Goal: Information Seeking & Learning: Learn about a topic

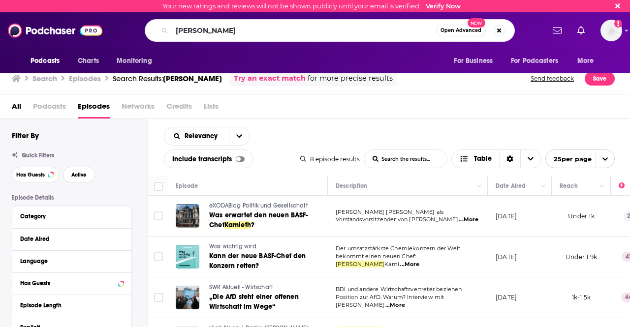
scroll to position [205, 10]
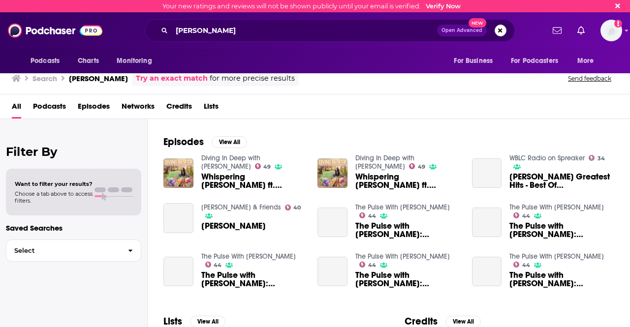
scroll to position [133, 0]
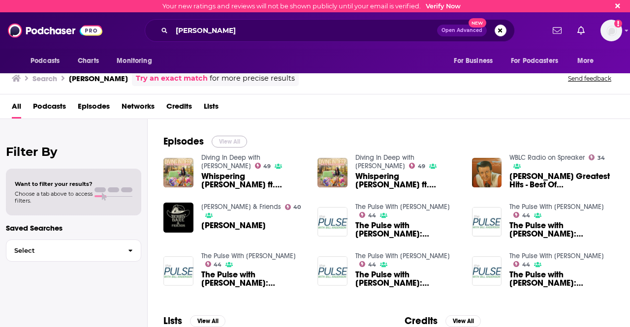
click at [232, 139] on button "View All" at bounding box center [229, 142] width 35 height 12
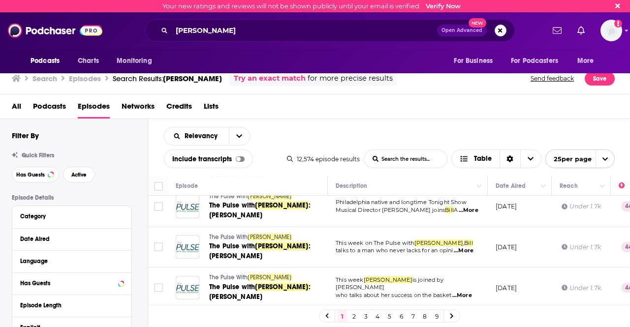
scroll to position [257, 0]
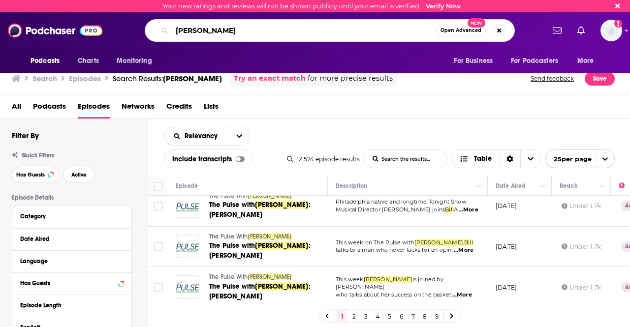
click at [255, 26] on input "[PERSON_NAME]" at bounding box center [304, 31] width 264 height 16
type input "[PERSON_NAME] [PERSON_NAME]"
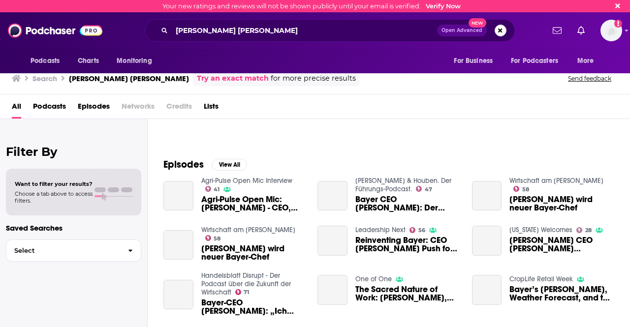
scroll to position [110, 0]
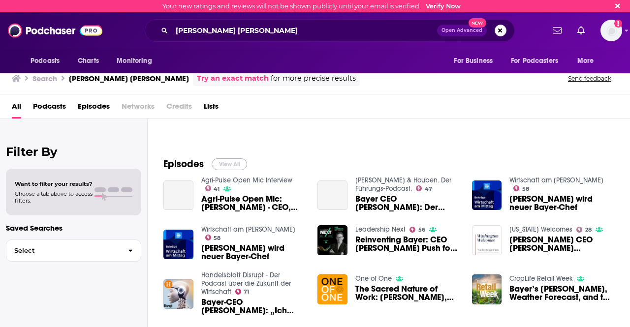
click at [225, 163] on button "View All" at bounding box center [229, 164] width 35 height 12
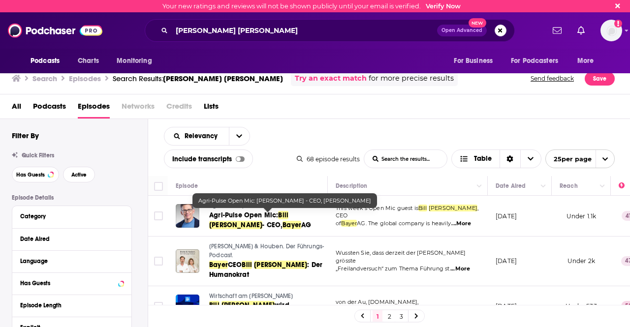
click at [253, 213] on span "Agri-Pulse Open Mic:" at bounding box center [243, 215] width 69 height 8
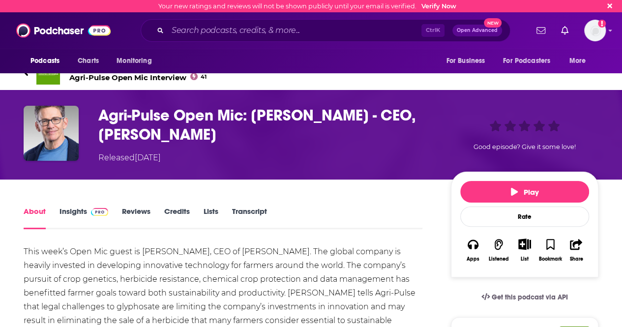
scroll to position [8, 0]
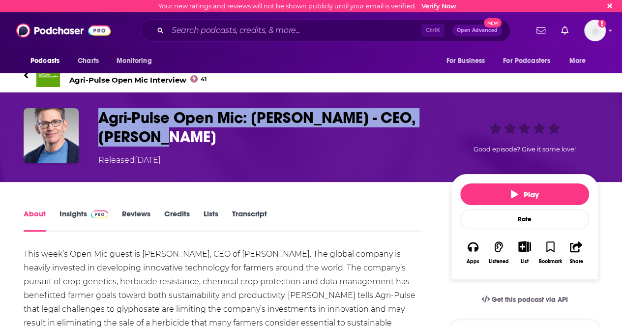
drag, startPoint x: 99, startPoint y: 118, endPoint x: 241, endPoint y: 134, distance: 142.1
click at [241, 134] on h1 "Agri-Pulse Open Mic: [PERSON_NAME] - CEO, [PERSON_NAME]" at bounding box center [266, 127] width 337 height 38
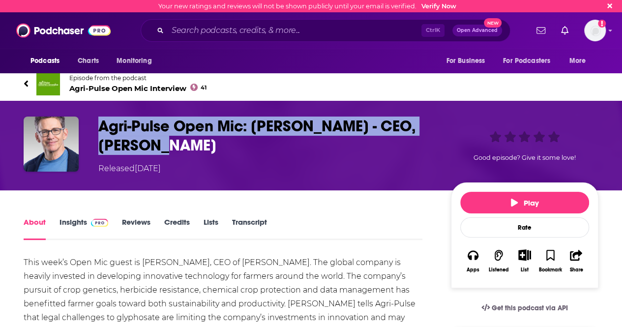
click at [117, 131] on h1 "Agri-Pulse Open Mic: [PERSON_NAME] - CEO, [PERSON_NAME]" at bounding box center [266, 136] width 337 height 38
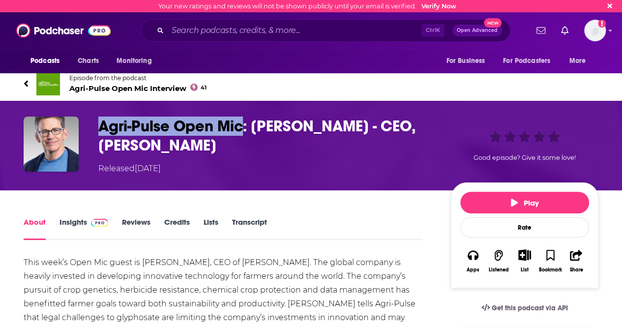
drag, startPoint x: 101, startPoint y: 127, endPoint x: 245, endPoint y: 124, distance: 144.2
click at [245, 124] on h1 "Agri-Pulse Open Mic: [PERSON_NAME] - CEO, [PERSON_NAME]" at bounding box center [266, 136] width 337 height 38
copy h1 "Agri-Pulse Open Mic"
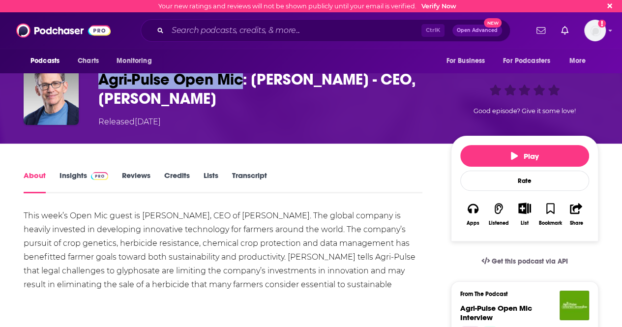
scroll to position [46, 0]
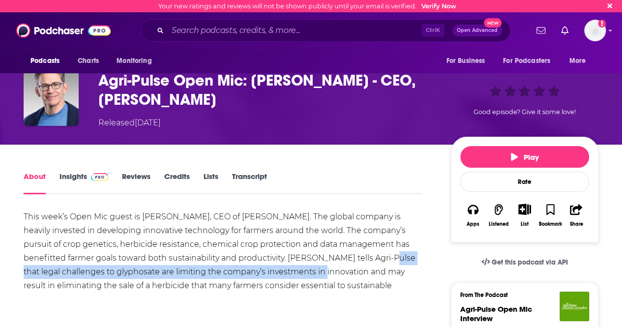
drag, startPoint x: 335, startPoint y: 255, endPoint x: 276, endPoint y: 276, distance: 62.6
click at [276, 276] on div "This week’s Open Mic guest is [PERSON_NAME], CEO of [PERSON_NAME]. The global c…" at bounding box center [223, 258] width 399 height 96
copy div "legal challenges to glyphosate are limiting the company’s investments in innova…"
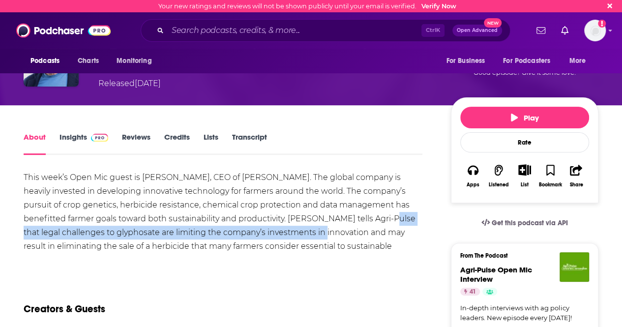
scroll to position [86, 0]
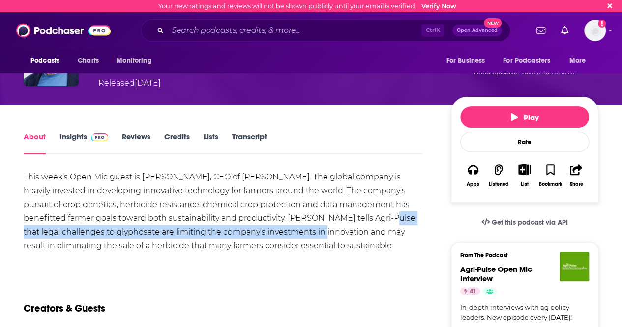
click at [82, 132] on link "Insights" at bounding box center [84, 143] width 49 height 23
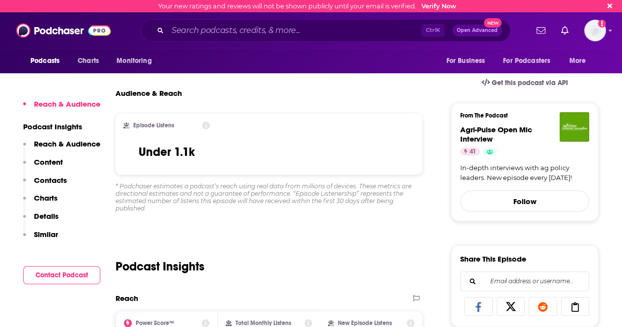
scroll to position [230, 0]
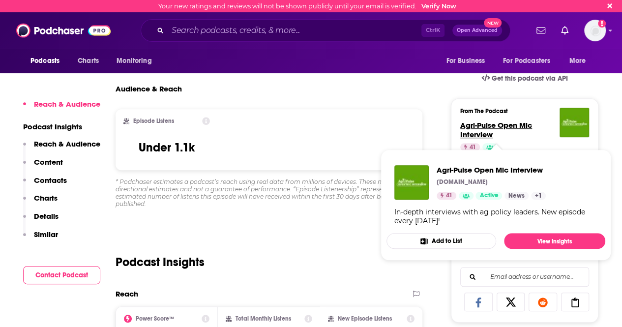
click at [482, 130] on span "Agri-Pulse Open Mic Interview" at bounding box center [497, 130] width 72 height 19
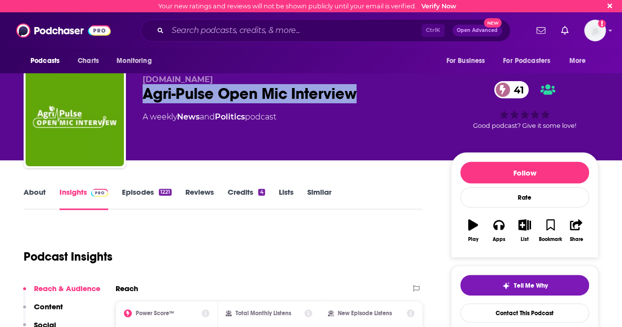
drag, startPoint x: 363, startPoint y: 89, endPoint x: 127, endPoint y: 89, distance: 236.2
click at [127, 89] on div "[DOMAIN_NAME] Agri-Pulse Open Mic Interview 41 A weekly News and Politics podca…" at bounding box center [311, 119] width 575 height 106
copy h2 "Agri-Pulse Open Mic Interview"
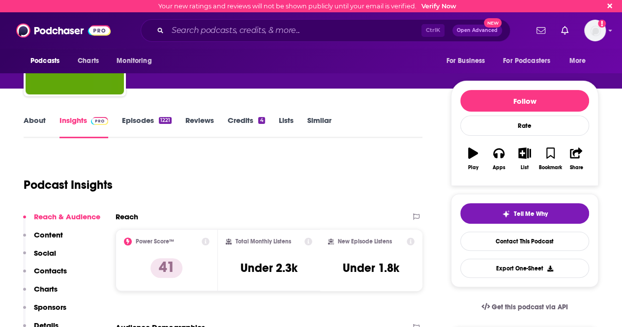
scroll to position [48, 0]
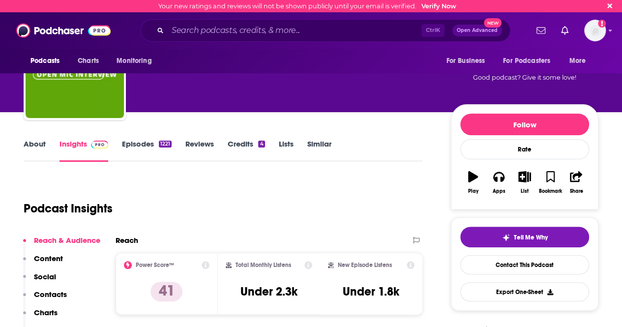
click at [30, 152] on link "About" at bounding box center [35, 150] width 22 height 23
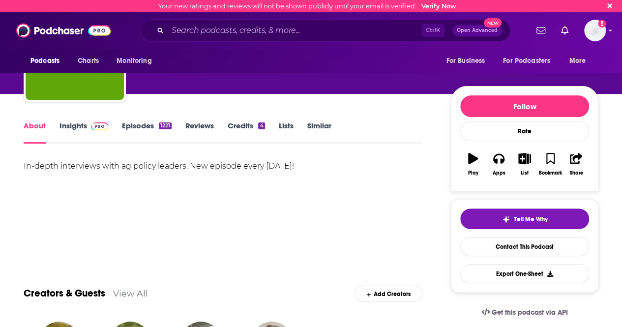
scroll to position [67, 0]
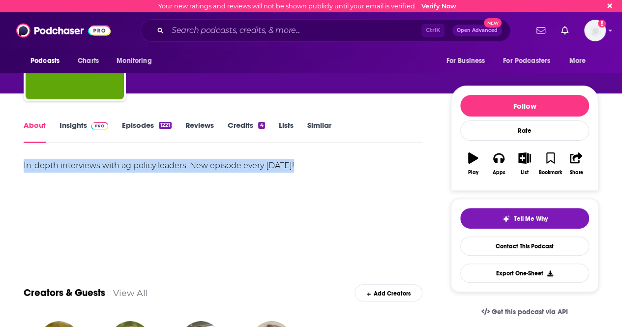
drag, startPoint x: 305, startPoint y: 170, endPoint x: 17, endPoint y: 162, distance: 288.4
copy div "In-depth interviews with ag policy leaders. New episode every [DATE]!"
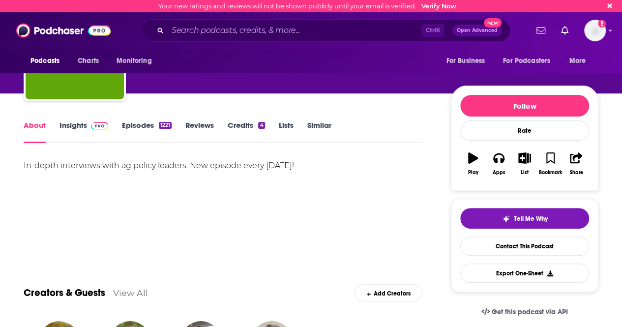
click at [82, 129] on link "Insights" at bounding box center [84, 132] width 49 height 23
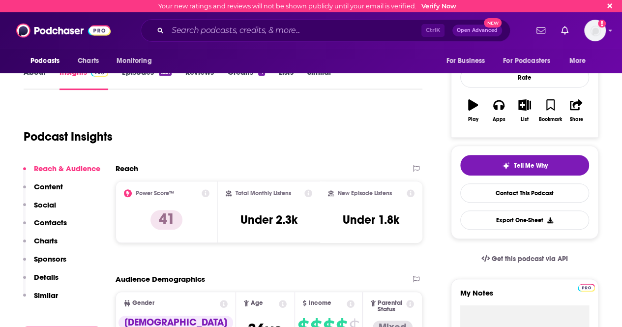
scroll to position [130, 0]
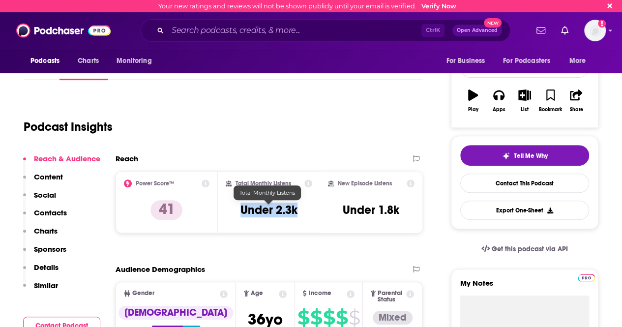
drag, startPoint x: 241, startPoint y: 207, endPoint x: 298, endPoint y: 211, distance: 57.2
click at [298, 211] on div "Total Monthly Listens Under 2.3k" at bounding box center [269, 202] width 87 height 45
copy h3 "Under 2.3k"
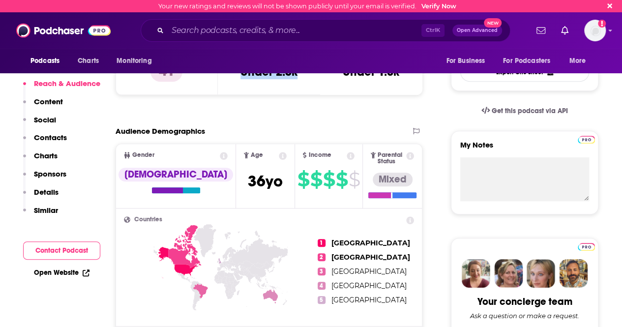
scroll to position [269, 0]
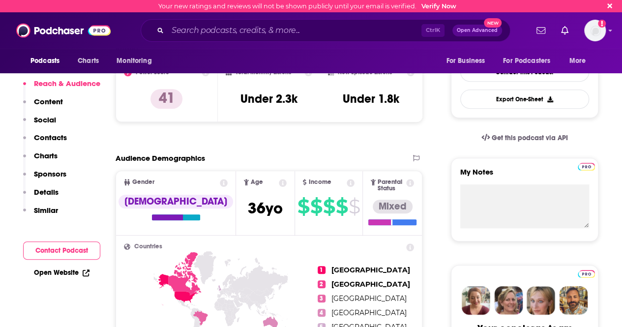
scroll to position [242, 0]
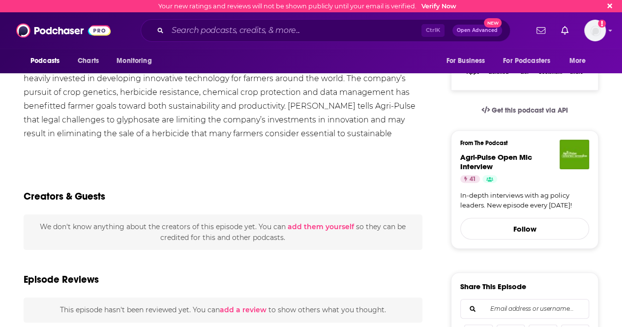
scroll to position [198, 0]
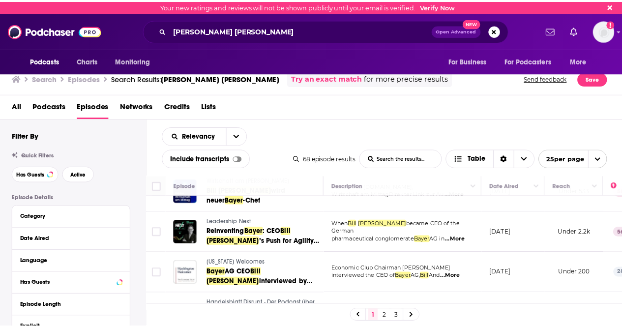
scroll to position [156, 0]
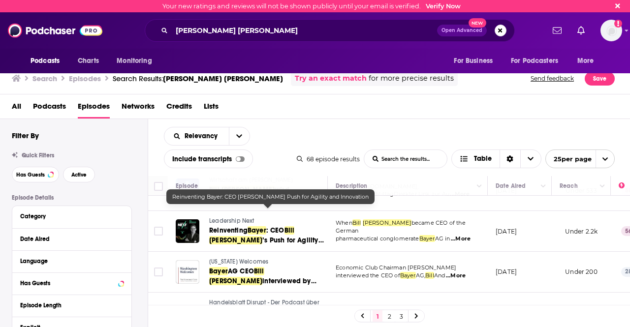
click at [258, 226] on span "Bayer" at bounding box center [256, 230] width 19 height 8
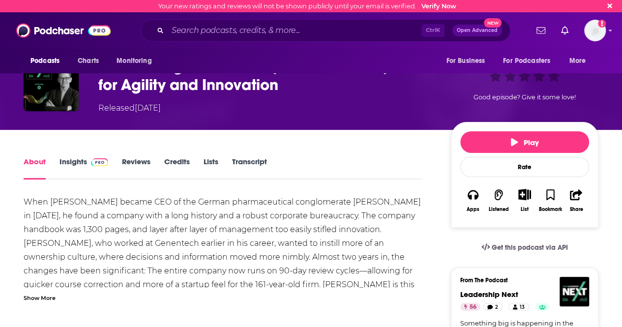
scroll to position [67, 0]
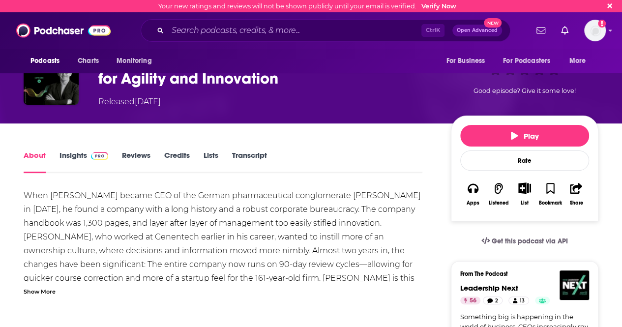
click at [40, 291] on div "Show More" at bounding box center [40, 290] width 32 height 9
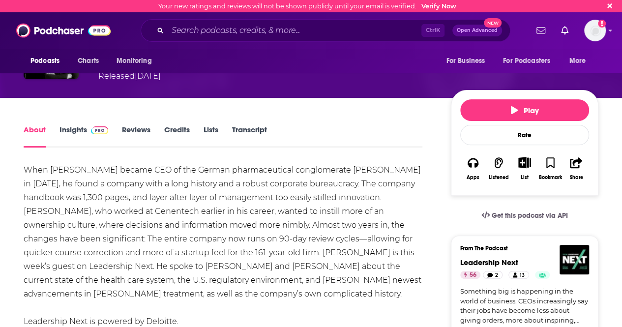
scroll to position [175, 0]
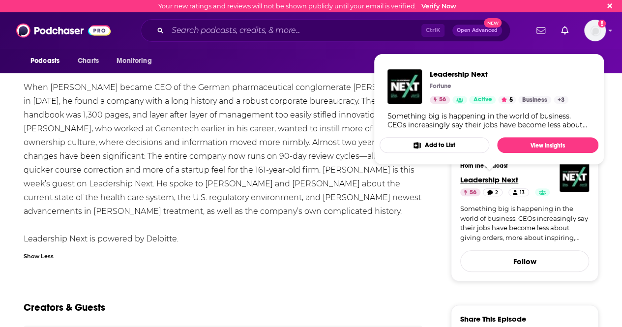
click at [465, 179] on span "Leadership Next" at bounding box center [490, 179] width 58 height 9
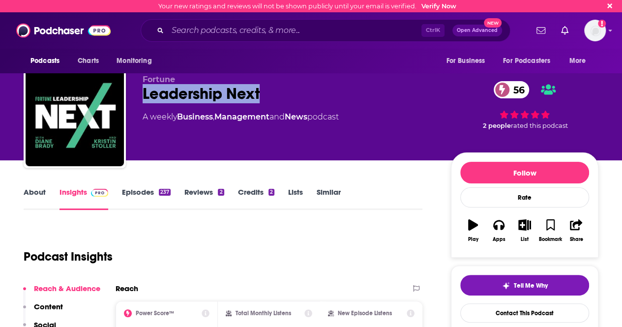
drag, startPoint x: 268, startPoint y: 92, endPoint x: 141, endPoint y: 91, distance: 126.5
click at [141, 91] on div "Fortune Leadership Next 56 A weekly Business , Management and News podcast 56 2…" at bounding box center [311, 119] width 575 height 106
copy h2 "Leadership Next"
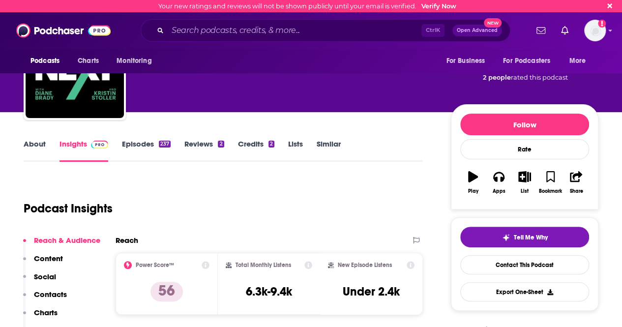
scroll to position [104, 0]
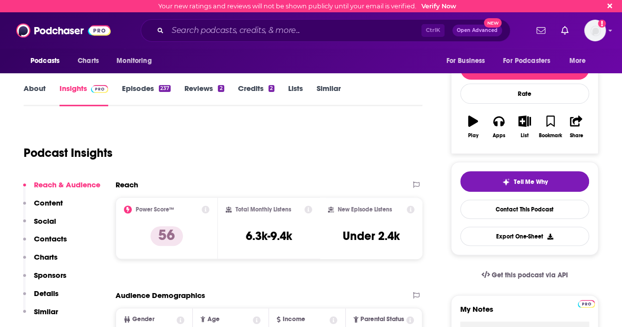
click at [39, 90] on link "About" at bounding box center [35, 95] width 22 height 23
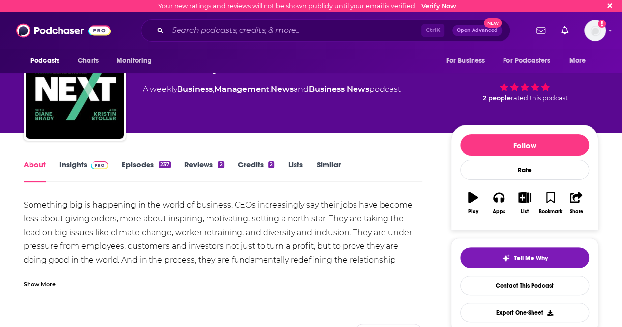
scroll to position [29, 0]
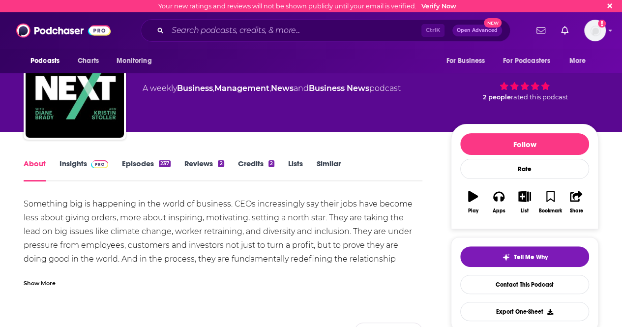
click at [48, 284] on div "Show More" at bounding box center [40, 282] width 32 height 9
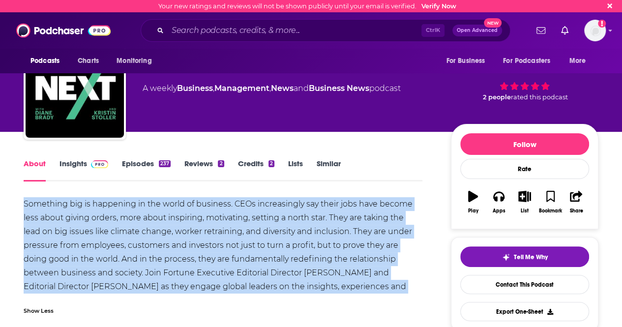
drag, startPoint x: 424, startPoint y: 291, endPoint x: 8, endPoint y: 192, distance: 427.4
copy div "Something big is happening in the world of business. CEOs increasingly say thei…"
click at [323, 232] on div "Something big is happening in the world of business. CEOs increasingly say thei…" at bounding box center [223, 252] width 399 height 110
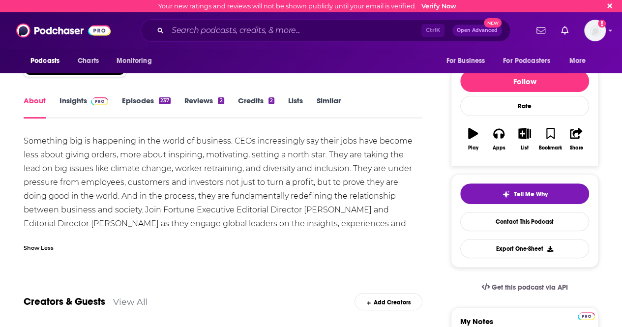
scroll to position [48, 0]
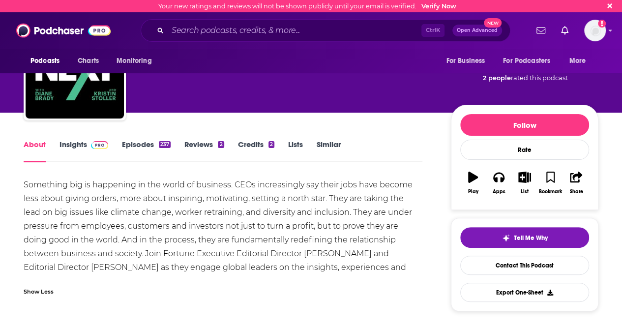
click at [72, 147] on link "Insights" at bounding box center [84, 151] width 49 height 23
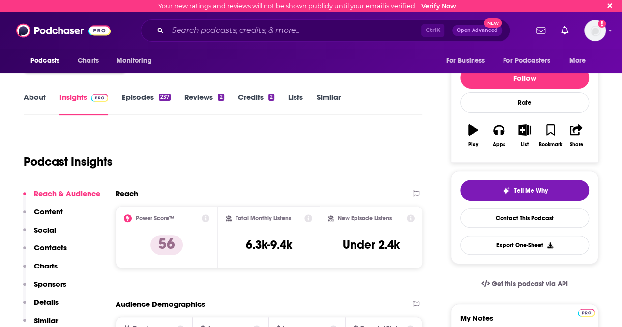
scroll to position [104, 0]
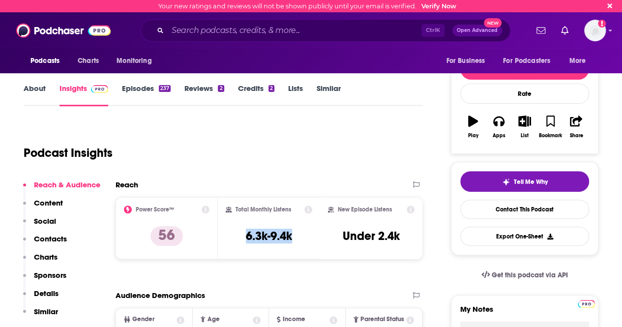
drag, startPoint x: 241, startPoint y: 234, endPoint x: 307, endPoint y: 237, distance: 65.5
click at [307, 237] on div "Total Monthly Listens 6.3k-9.4k" at bounding box center [269, 228] width 87 height 45
copy h3 "6.3k-9.4k"
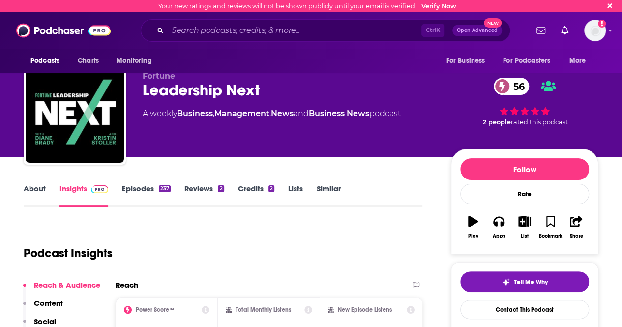
scroll to position [0, 0]
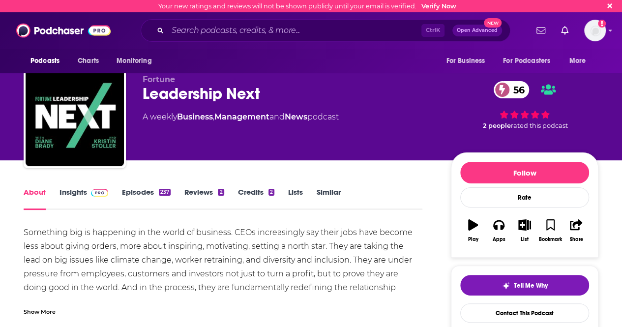
click at [83, 186] on div "About Insights Episodes 237 Reviews 2 Credits 2 Lists Similar" at bounding box center [223, 198] width 399 height 24
click at [85, 193] on link "Insights" at bounding box center [84, 198] width 49 height 23
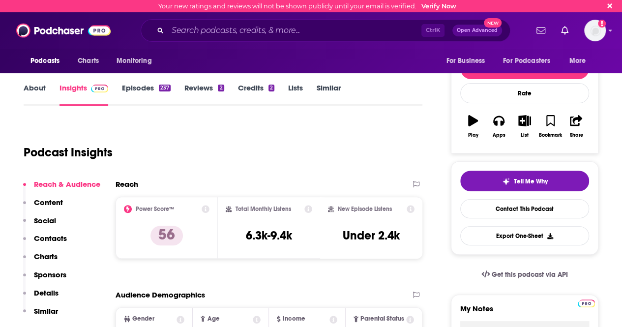
scroll to position [107, 0]
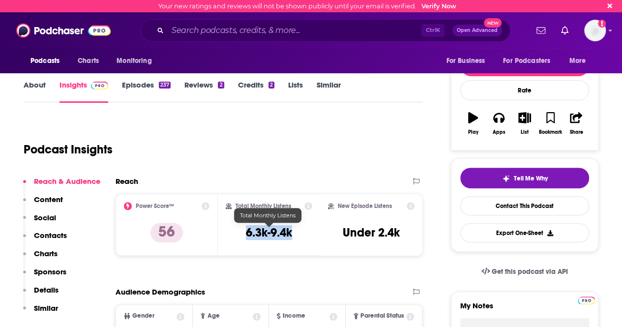
drag, startPoint x: 241, startPoint y: 239, endPoint x: 307, endPoint y: 231, distance: 66.9
click at [307, 231] on div "Total Monthly Listens 6.3k-9.4k" at bounding box center [269, 224] width 87 height 45
copy h3 "6.3k-9.4k"
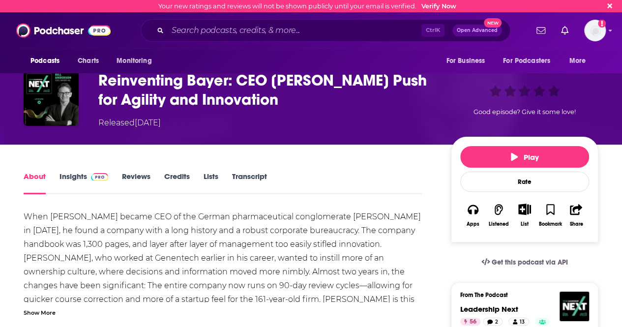
scroll to position [91, 0]
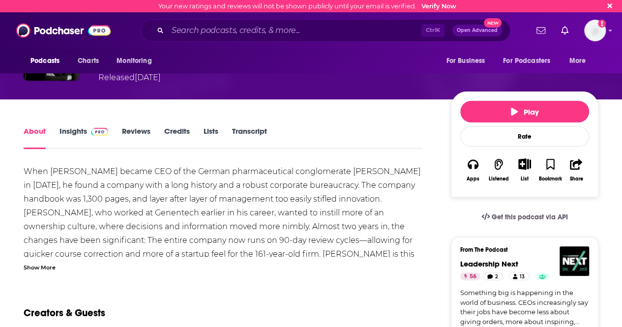
click at [49, 269] on div "Show More" at bounding box center [40, 266] width 32 height 9
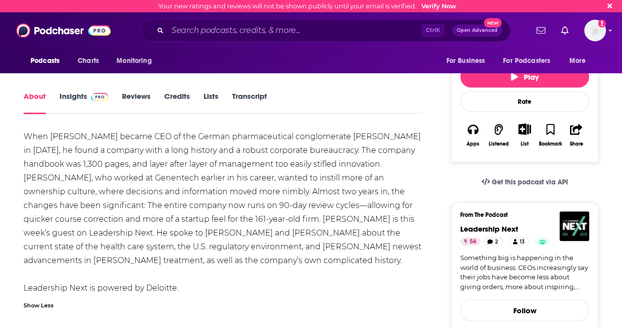
scroll to position [126, 0]
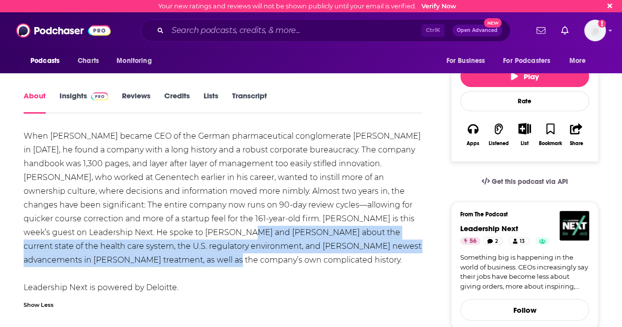
drag, startPoint x: 247, startPoint y: 231, endPoint x: 319, endPoint y: 260, distance: 77.7
click at [319, 260] on div "When [PERSON_NAME] became CEO of the German pharmaceutical conglomerate [PERSON…" at bounding box center [223, 211] width 399 height 165
copy div "current state of the health care system, the U.S. regulatory environment, and B…"
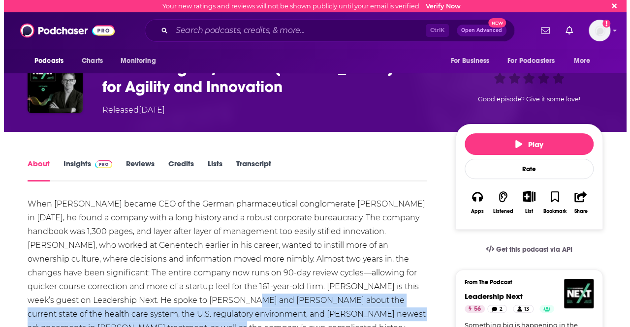
scroll to position [0, 0]
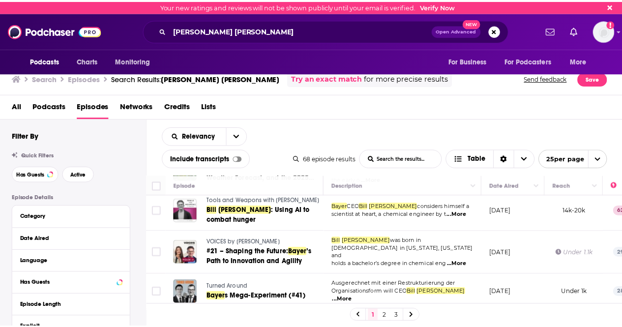
scroll to position [392, 0]
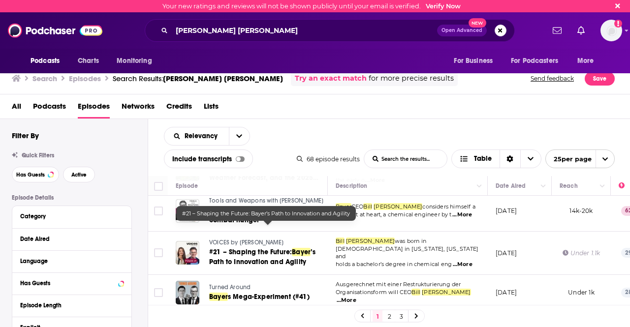
click at [296, 248] on span "Bayer" at bounding box center [301, 252] width 19 height 8
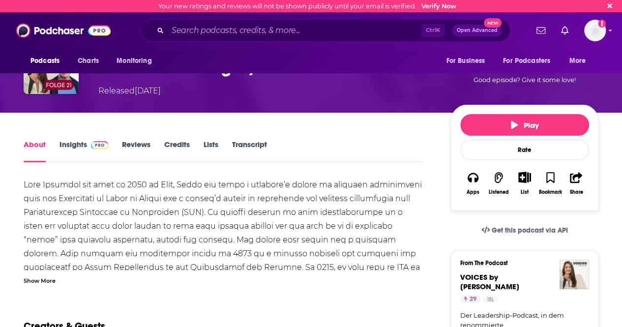
scroll to position [78, 0]
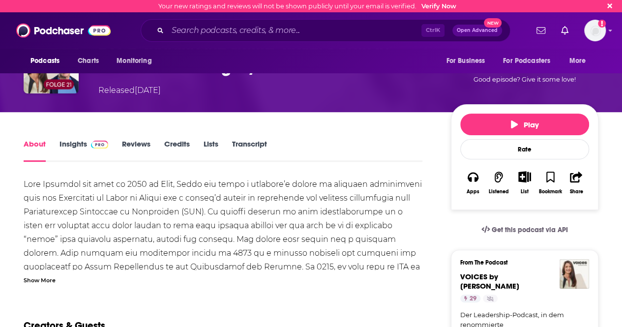
click at [33, 277] on div "Show More" at bounding box center [40, 279] width 32 height 9
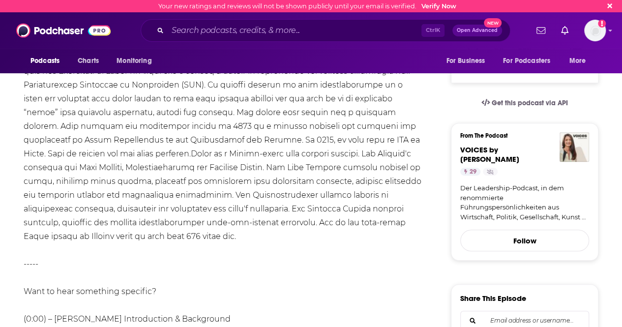
scroll to position [190, 0]
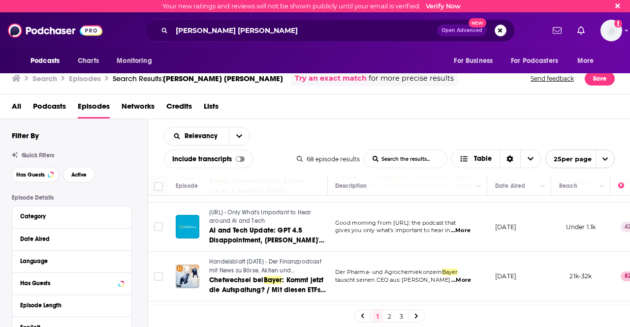
scroll to position [955, 0]
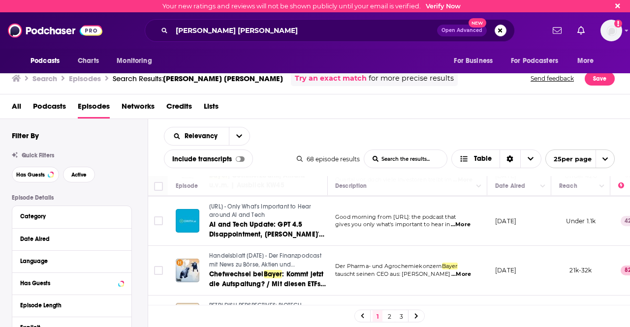
click at [418, 316] on link at bounding box center [416, 315] width 16 height 11
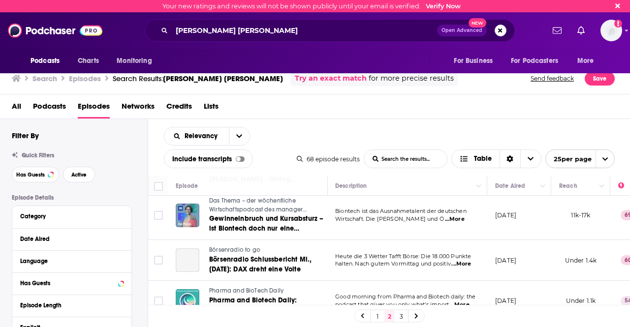
scroll to position [938, 0]
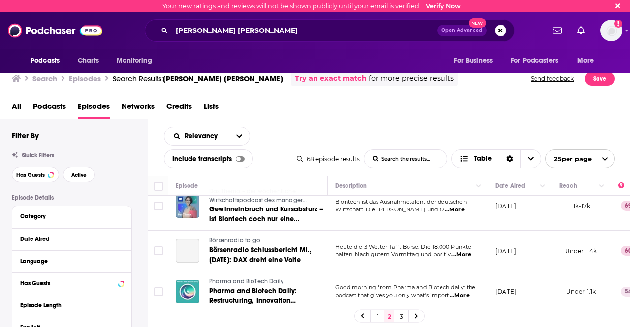
click at [376, 320] on link "1" at bounding box center [377, 316] width 10 height 12
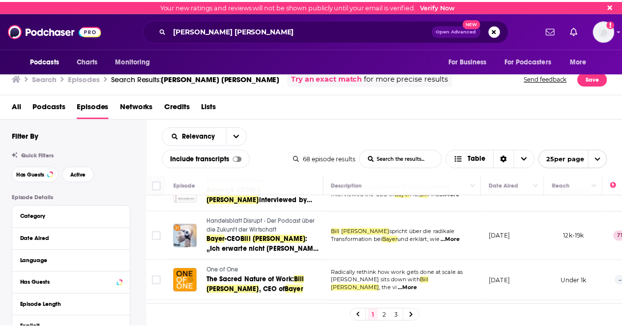
scroll to position [238, 0]
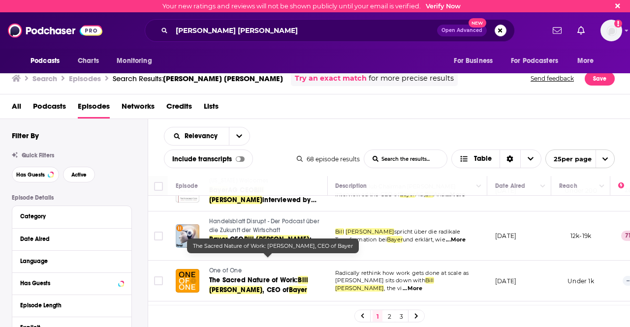
click at [262, 286] on span ", CEO of" at bounding box center [275, 290] width 26 height 8
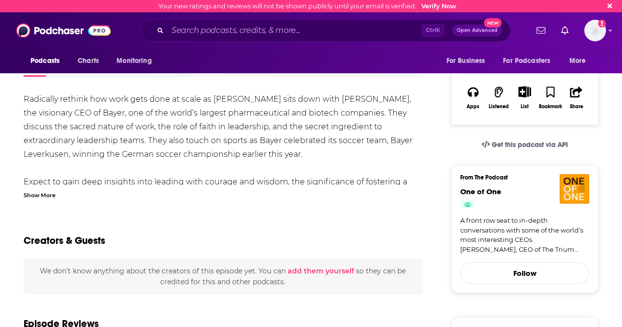
scroll to position [165, 0]
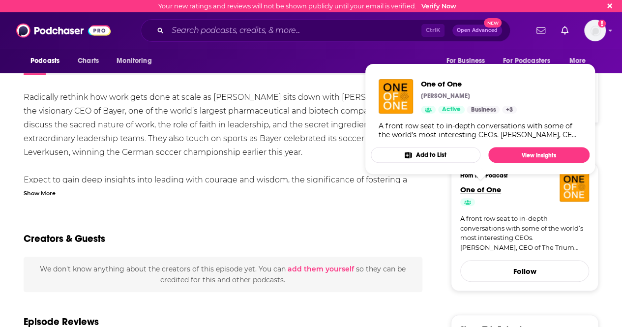
click at [473, 193] on span "One of One" at bounding box center [481, 189] width 41 height 9
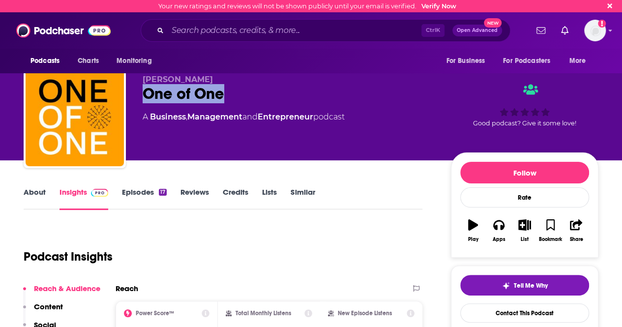
drag, startPoint x: 247, startPoint y: 92, endPoint x: 142, endPoint y: 90, distance: 105.3
click at [142, 90] on div "[PERSON_NAME] One of One A Business , Management and Entrepreneur podcast Good …" at bounding box center [311, 119] width 575 height 106
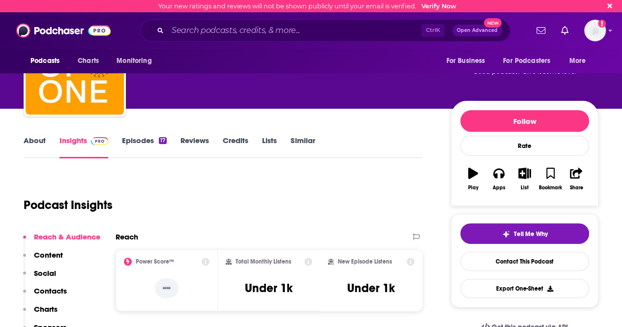
scroll to position [62, 0]
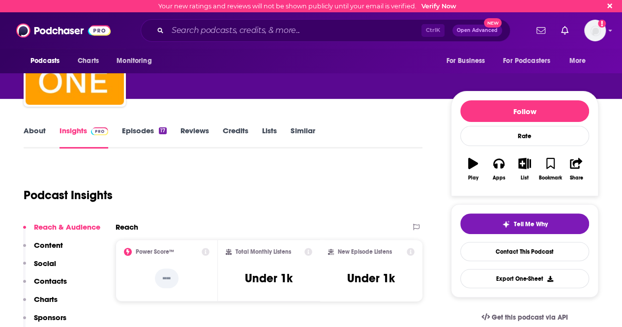
click at [28, 129] on link "About" at bounding box center [35, 137] width 22 height 23
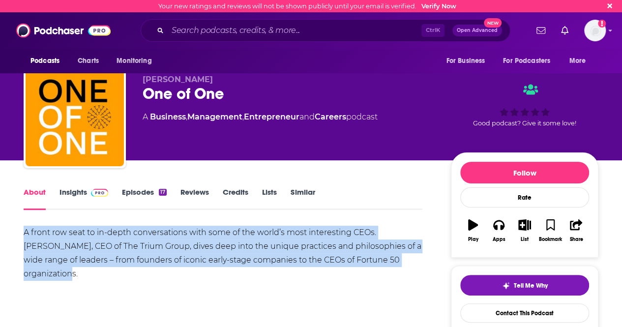
drag, startPoint x: 11, startPoint y: 225, endPoint x: 428, endPoint y: 260, distance: 418.7
drag, startPoint x: 428, startPoint y: 260, endPoint x: 407, endPoint y: 255, distance: 21.7
click at [231, 265] on div "A front row seat to in-depth conversations with some of the world’s most intere…" at bounding box center [223, 253] width 399 height 55
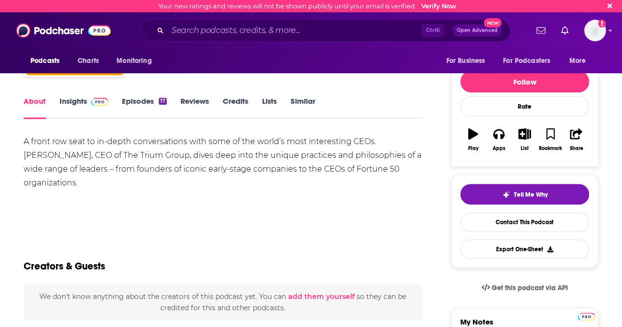
scroll to position [94, 0]
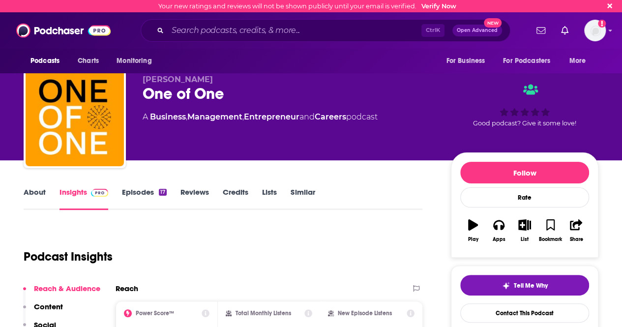
click at [38, 191] on link "About" at bounding box center [35, 198] width 22 height 23
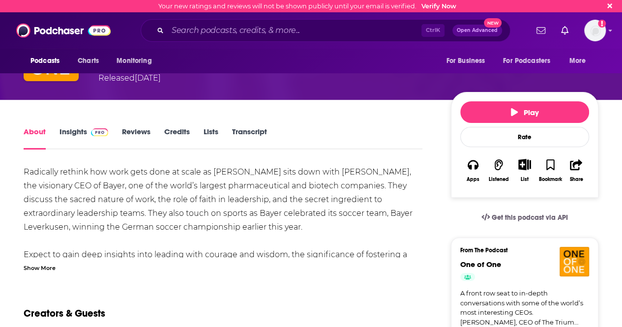
scroll to position [90, 0]
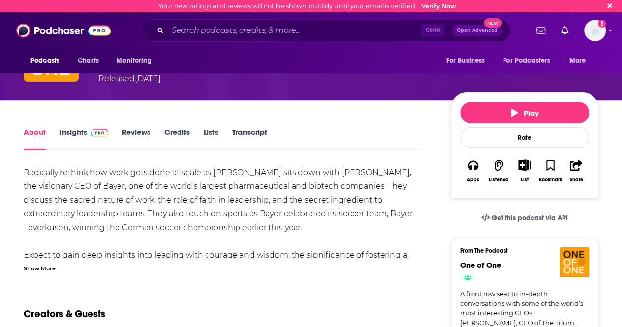
click at [35, 269] on div "Show More" at bounding box center [40, 267] width 32 height 9
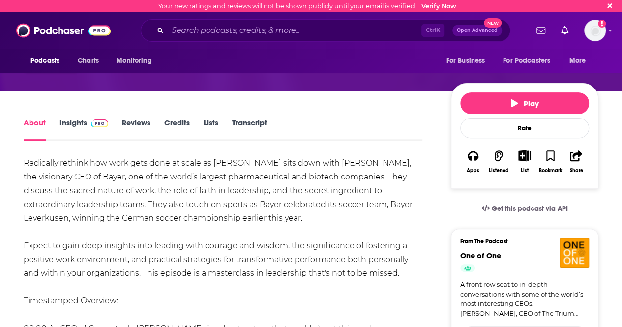
scroll to position [100, 0]
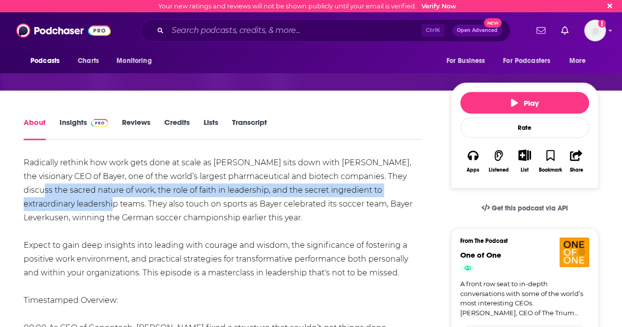
drag, startPoint x: 23, startPoint y: 185, endPoint x: 90, endPoint y: 204, distance: 68.9
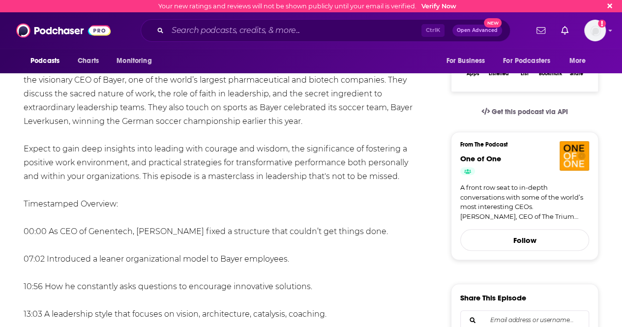
scroll to position [155, 0]
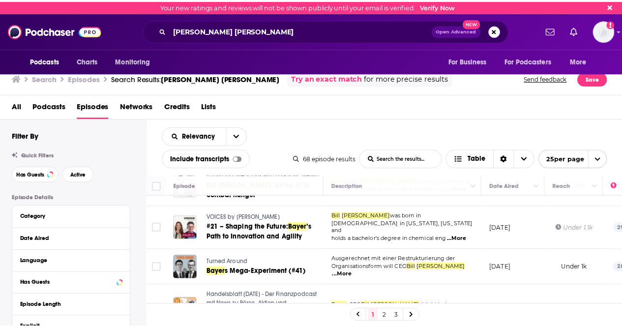
scroll to position [417, 0]
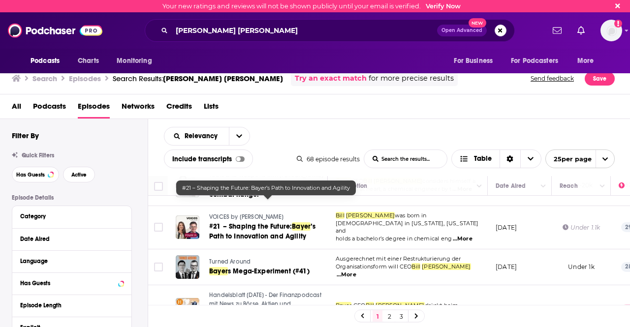
click at [294, 222] on span "’s Path to Innovation and Agility" at bounding box center [262, 231] width 107 height 18
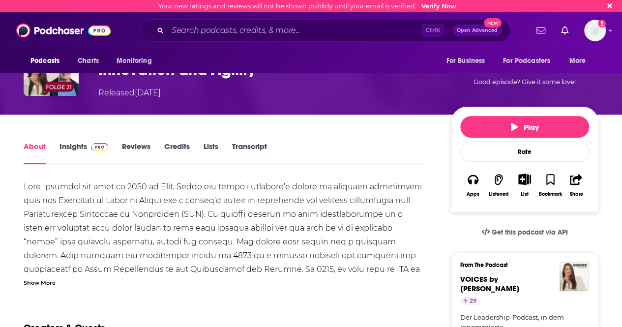
scroll to position [76, 0]
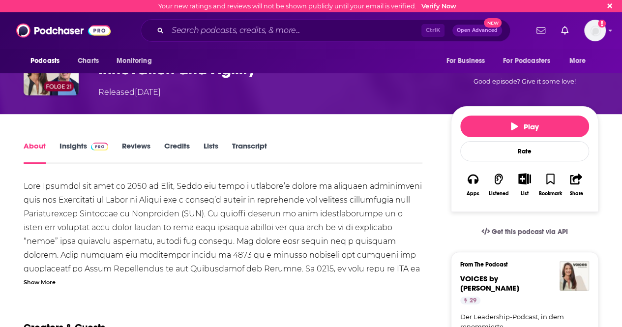
click at [51, 281] on div "Show More" at bounding box center [40, 281] width 32 height 9
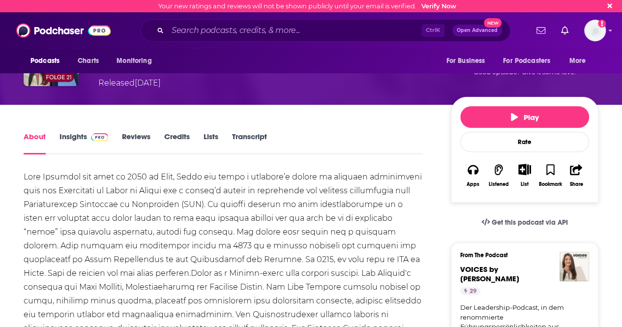
scroll to position [84, 0]
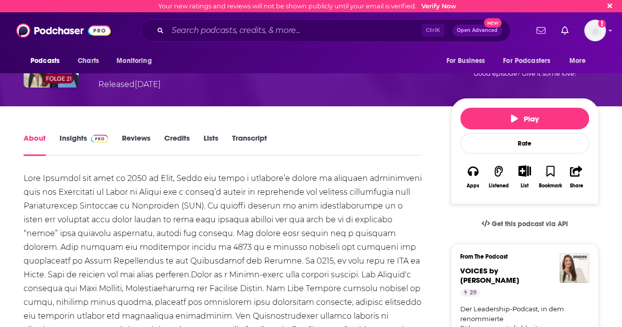
click at [77, 145] on link "Insights" at bounding box center [84, 144] width 49 height 23
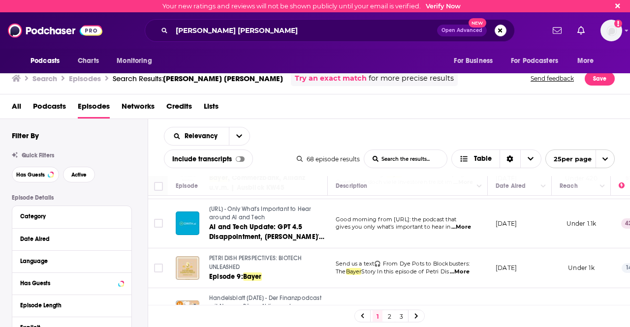
scroll to position [955, 0]
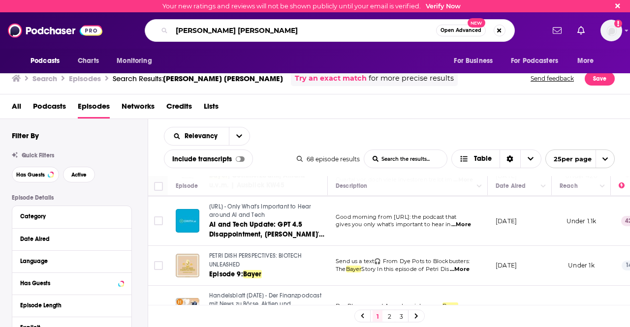
drag, startPoint x: 246, startPoint y: 37, endPoint x: 145, endPoint y: 22, distance: 102.0
click at [145, 22] on div "[PERSON_NAME] [PERSON_NAME] Open Advanced New" at bounding box center [330, 30] width 370 height 23
type input "[PERSON_NAME]"
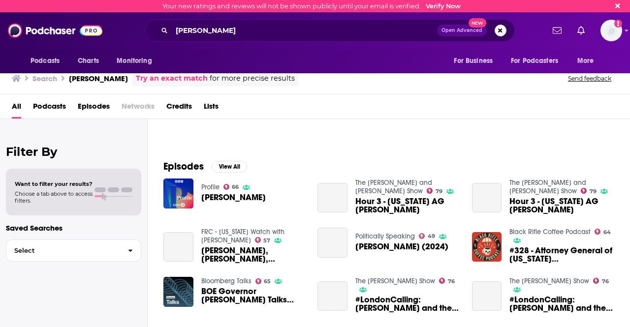
scroll to position [107, 0]
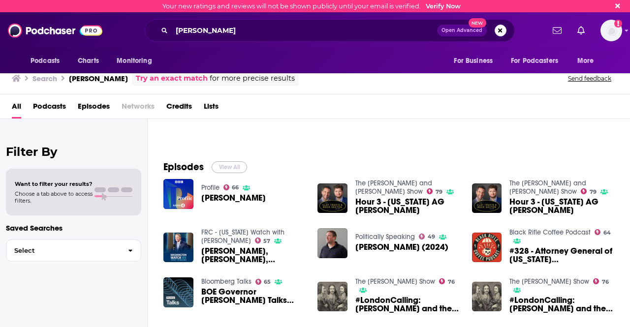
click at [215, 164] on button "View All" at bounding box center [229, 167] width 35 height 12
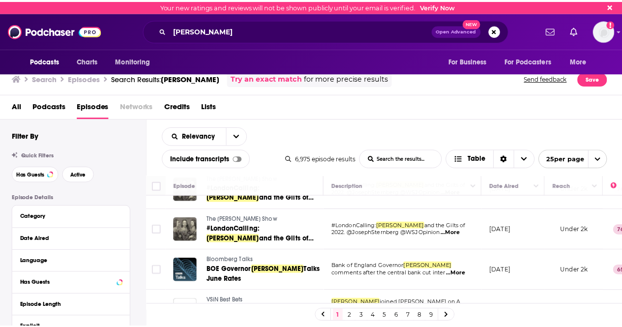
scroll to position [333, 0]
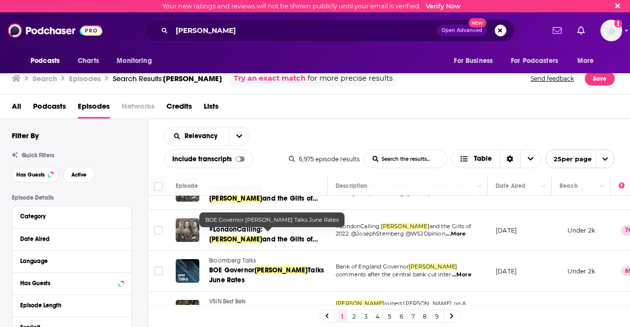
click at [303, 266] on span "Talks June Rates" at bounding box center [266, 275] width 115 height 18
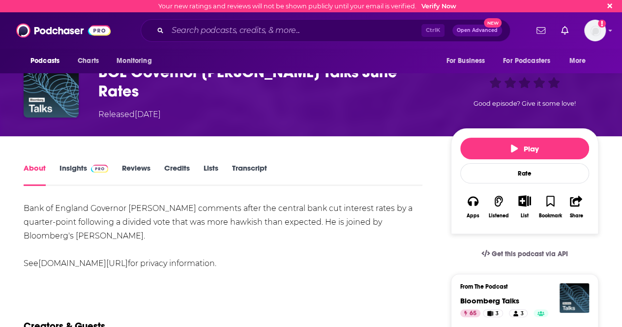
scroll to position [57, 0]
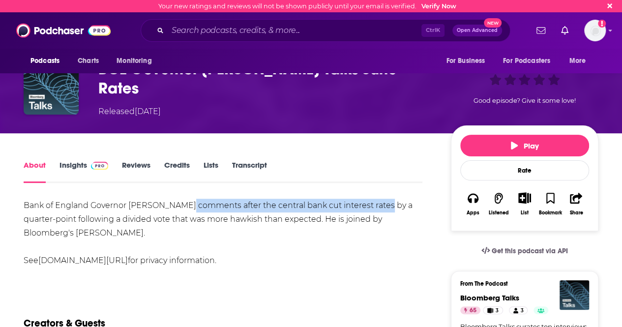
drag, startPoint x: 183, startPoint y: 203, endPoint x: 381, endPoint y: 208, distance: 198.8
click at [381, 208] on div "Bank of England Governor [PERSON_NAME] comments after the central bank cut inte…" at bounding box center [223, 233] width 399 height 69
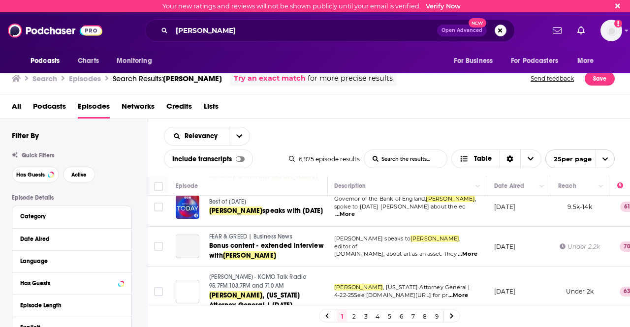
scroll to position [923, 1]
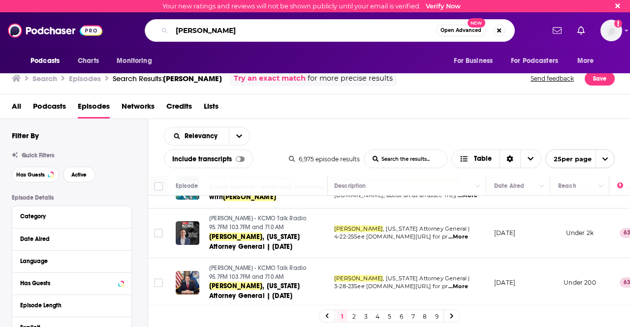
drag, startPoint x: 240, startPoint y: 30, endPoint x: 150, endPoint y: 31, distance: 90.5
click at [150, 31] on div "[PERSON_NAME] Open Advanced New" at bounding box center [330, 30] width 370 height 23
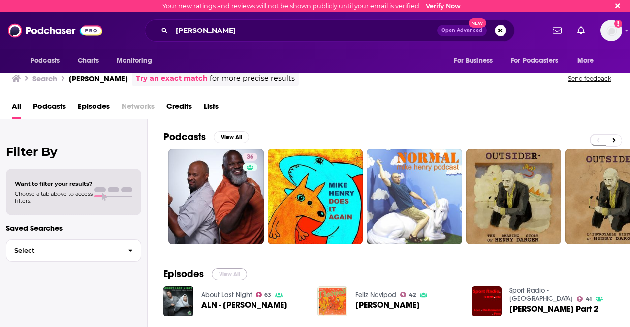
click at [235, 274] on button "View All" at bounding box center [229, 275] width 35 height 12
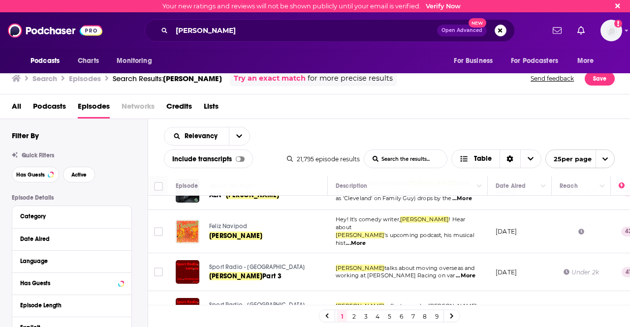
scroll to position [25, 0]
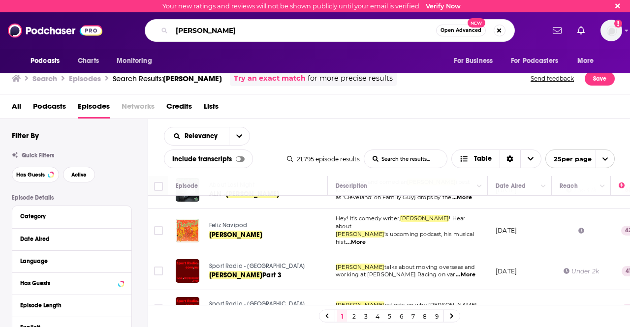
click at [237, 35] on input "[PERSON_NAME]" at bounding box center [304, 31] width 264 height 16
type input "[PERSON_NAME]"
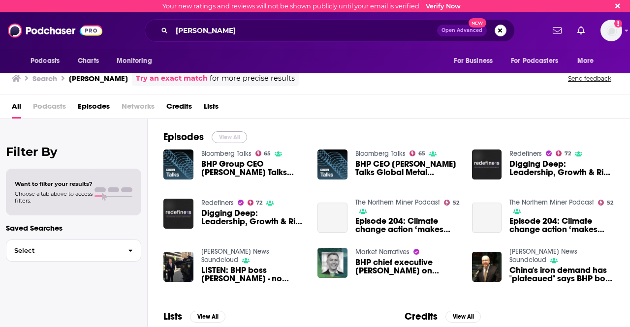
click at [234, 133] on button "View All" at bounding box center [229, 137] width 35 height 12
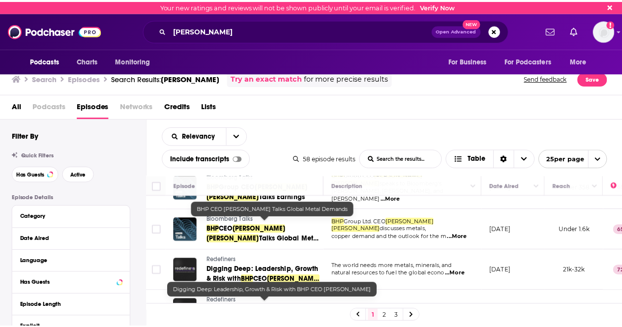
scroll to position [27, 0]
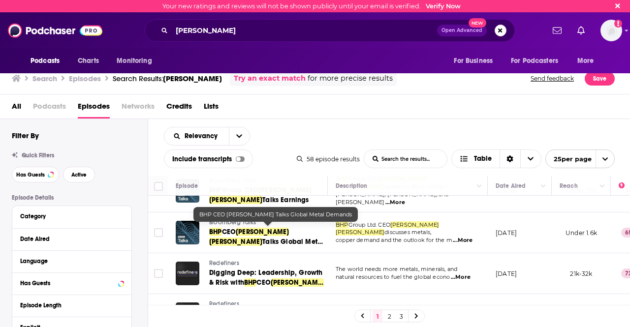
click at [278, 238] on span "Talks Global Metal Demands" at bounding box center [266, 247] width 115 height 18
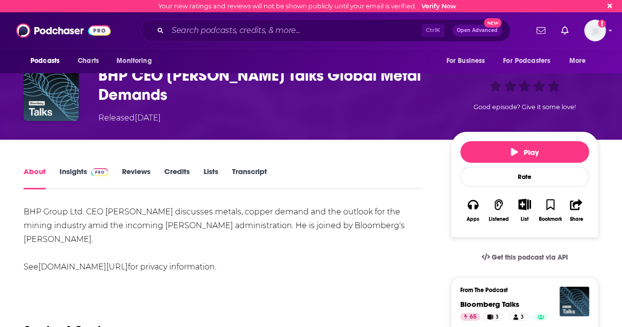
scroll to position [54, 0]
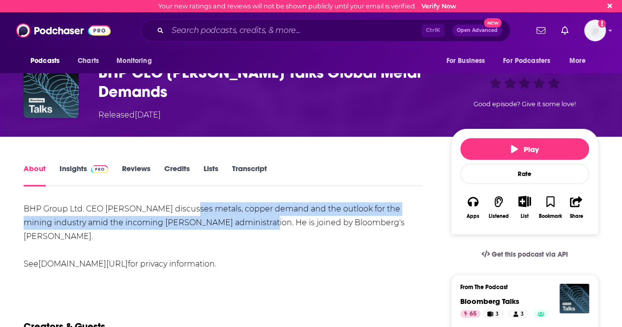
drag, startPoint x: 189, startPoint y: 206, endPoint x: 252, endPoint y: 226, distance: 66.6
click at [252, 226] on div "BHP Group Ltd. CEO [PERSON_NAME] discusses metals, copper demand and the outloo…" at bounding box center [223, 236] width 399 height 69
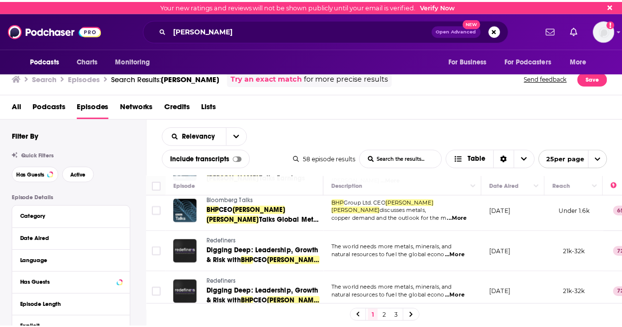
scroll to position [49, 0]
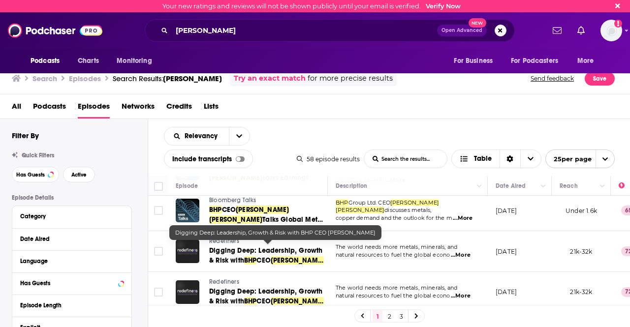
click at [259, 256] on span "CEO" at bounding box center [263, 260] width 14 height 8
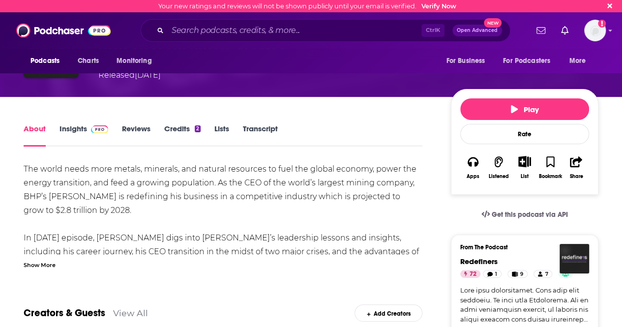
scroll to position [179, 0]
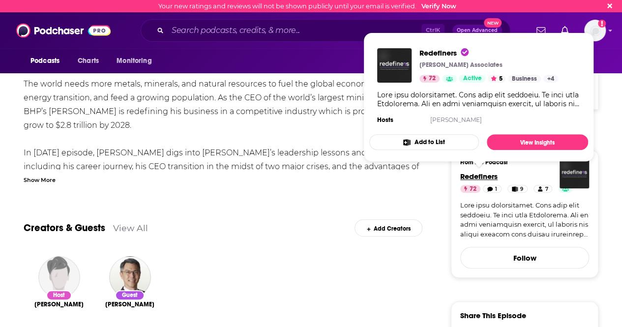
click at [464, 174] on span "Redefiners" at bounding box center [479, 176] width 37 height 9
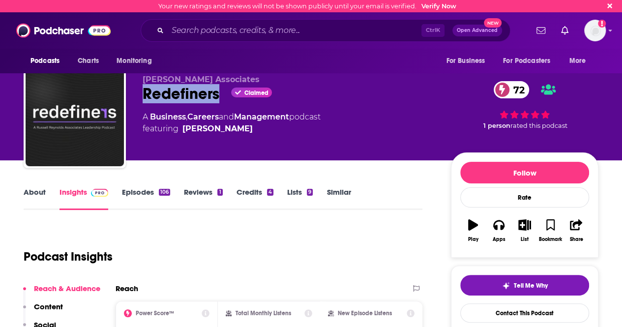
drag, startPoint x: 141, startPoint y: 95, endPoint x: 217, endPoint y: 100, distance: 76.9
click at [217, 100] on div "[PERSON_NAME] Associates Redefiners Claimed 72 A Business , Careers and Managem…" at bounding box center [311, 119] width 575 height 106
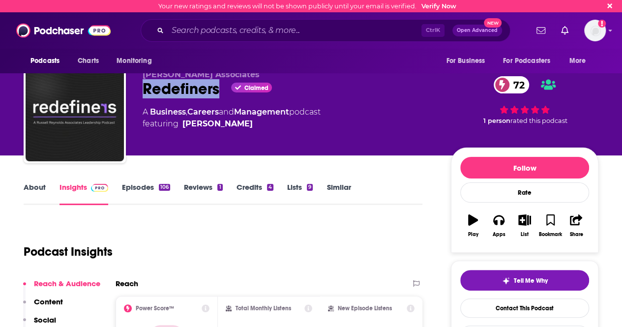
click at [26, 191] on link "About" at bounding box center [35, 194] width 22 height 23
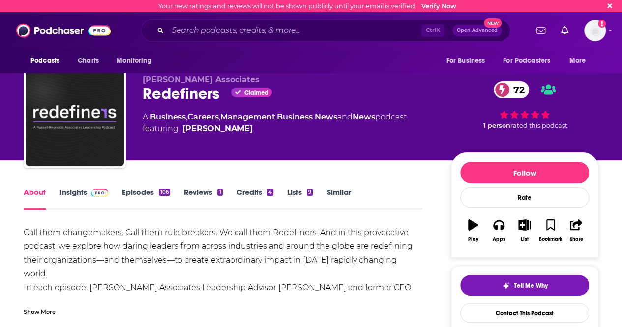
scroll to position [63, 0]
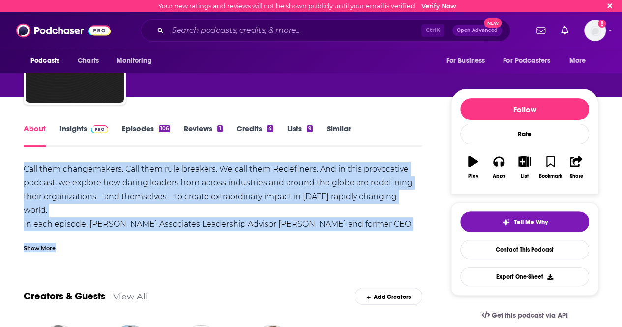
drag, startPoint x: 19, startPoint y: 171, endPoint x: 185, endPoint y: 250, distance: 184.0
click at [53, 242] on div "Show More" at bounding box center [223, 244] width 399 height 17
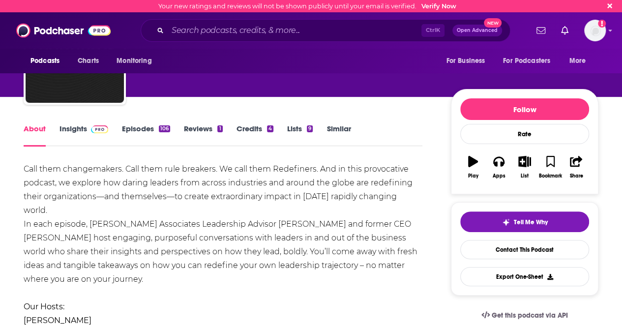
scroll to position [83, 0]
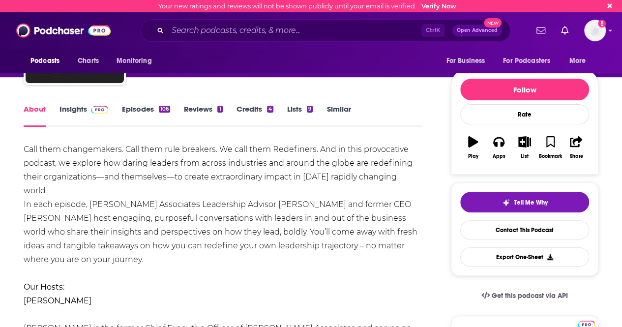
drag, startPoint x: 98, startPoint y: 263, endPoint x: 26, endPoint y: 166, distance: 121.6
drag, startPoint x: 22, startPoint y: 147, endPoint x: 112, endPoint y: 253, distance: 139.3
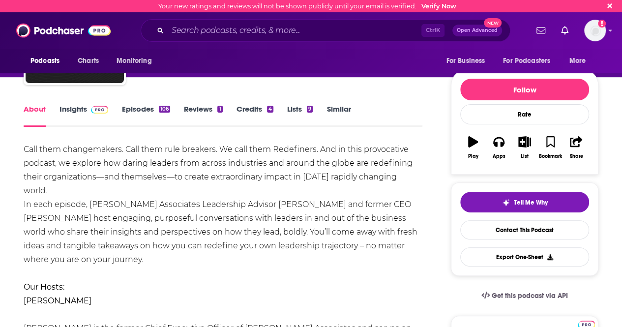
click at [96, 106] on img at bounding box center [99, 110] width 17 height 8
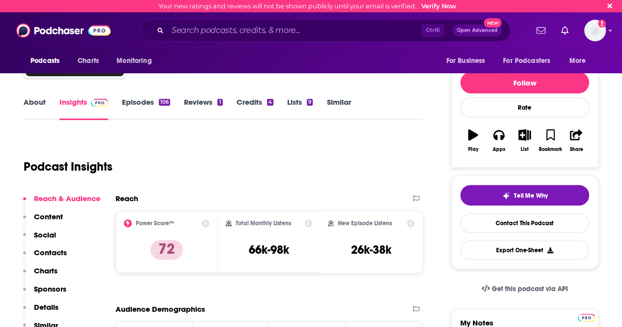
scroll to position [119, 0]
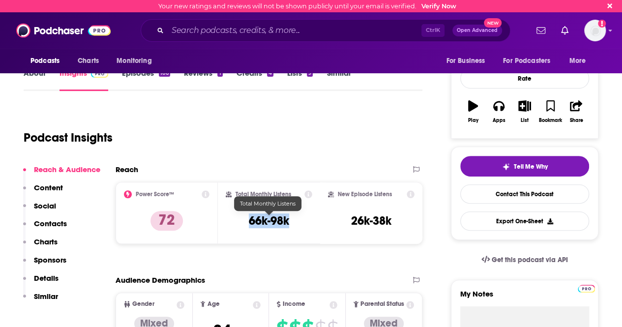
drag, startPoint x: 248, startPoint y: 216, endPoint x: 290, endPoint y: 219, distance: 42.5
click at [290, 219] on div "Total Monthly Listens 66k-98k" at bounding box center [269, 212] width 87 height 45
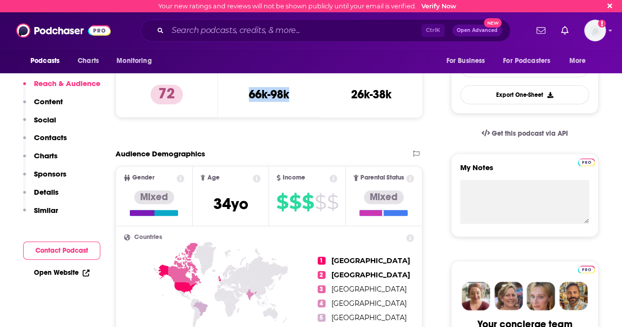
scroll to position [245, 0]
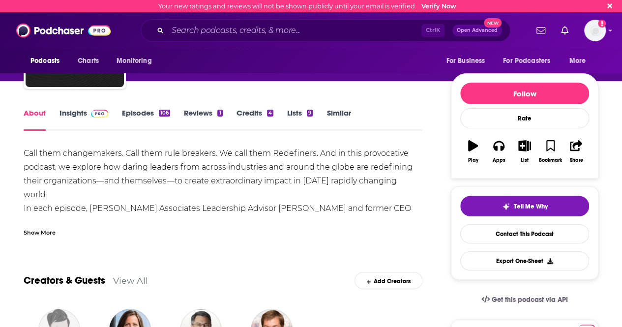
scroll to position [81, 0]
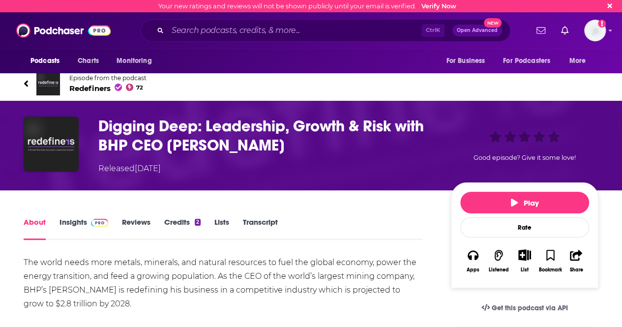
scroll to position [65, 0]
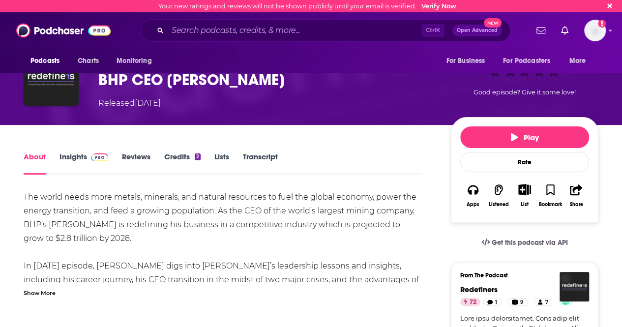
click at [34, 292] on div "Show More" at bounding box center [40, 292] width 32 height 9
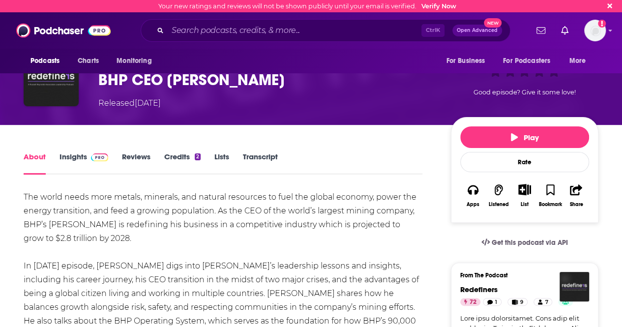
scroll to position [95, 0]
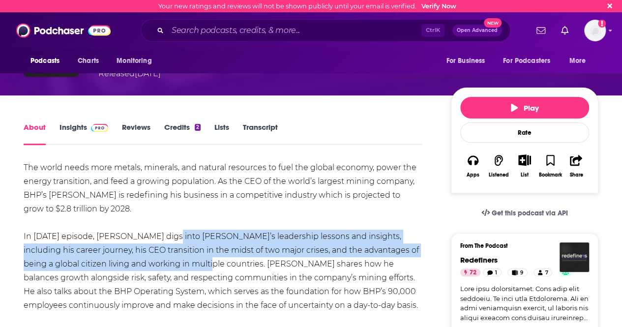
drag, startPoint x: 157, startPoint y: 235, endPoint x: 156, endPoint y: 266, distance: 31.5
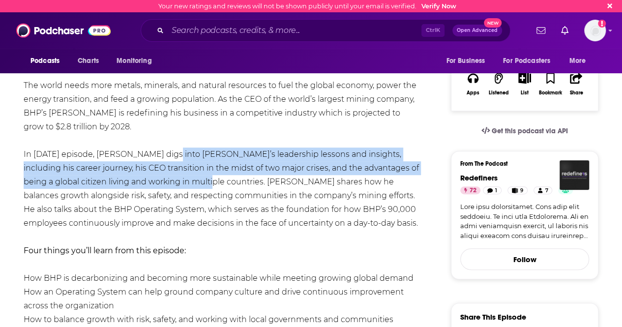
scroll to position [181, 0]
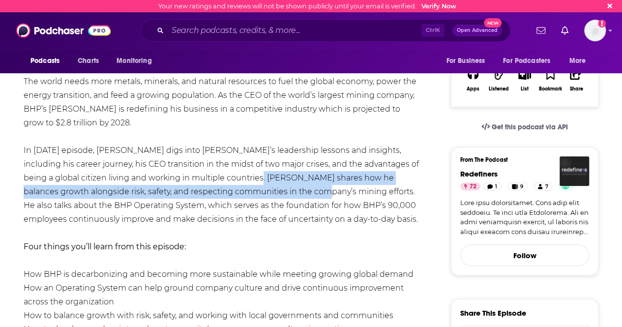
drag, startPoint x: 207, startPoint y: 175, endPoint x: 249, endPoint y: 195, distance: 46.9
click at [249, 195] on div "The world needs more metals, minerals, and natural resources to fuel the global…" at bounding box center [223, 281] width 399 height 413
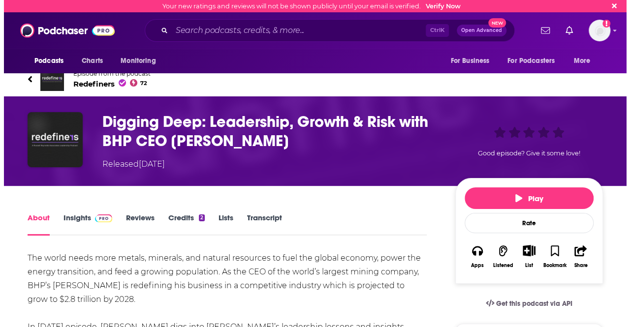
scroll to position [0, 0]
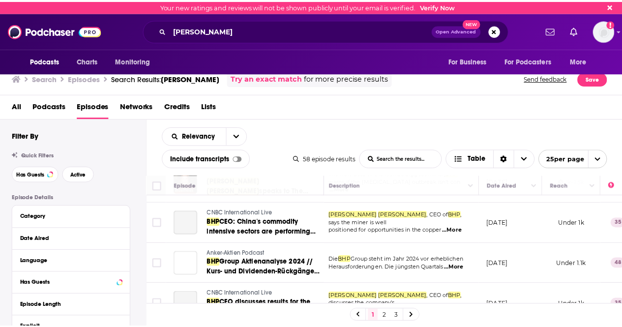
scroll to position [620, 3]
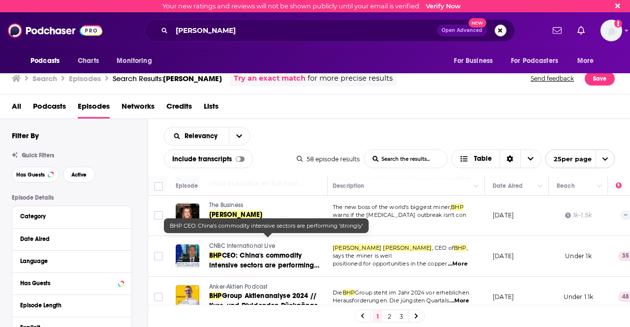
click at [274, 251] on link "BHP CEO: China's commodity intensive sectors are performing 'strongly'" at bounding box center [267, 261] width 117 height 20
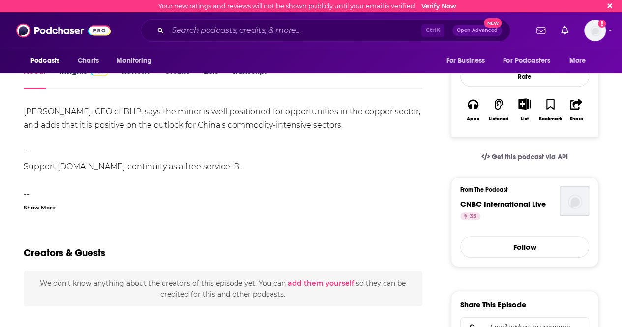
scroll to position [152, 0]
click at [470, 200] on span "CNBC International Live" at bounding box center [504, 203] width 86 height 9
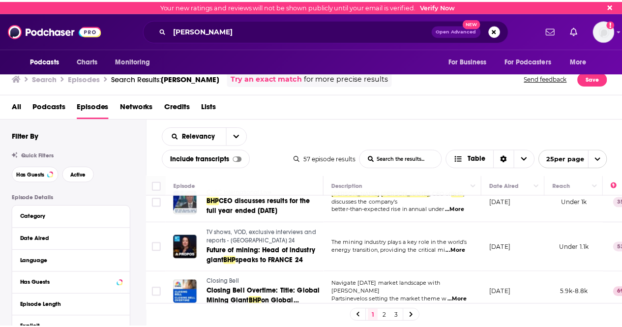
scroll to position [714, 0]
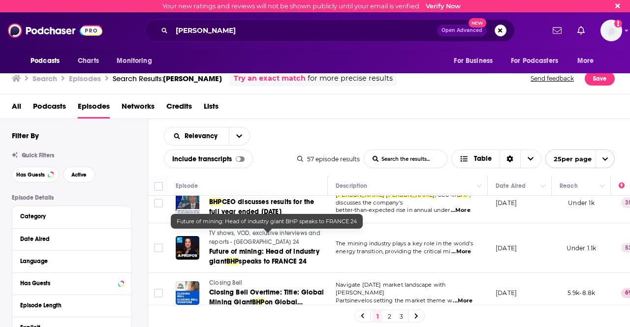
click at [283, 257] on span "speaks to FRANCE 24" at bounding box center [273, 261] width 68 height 8
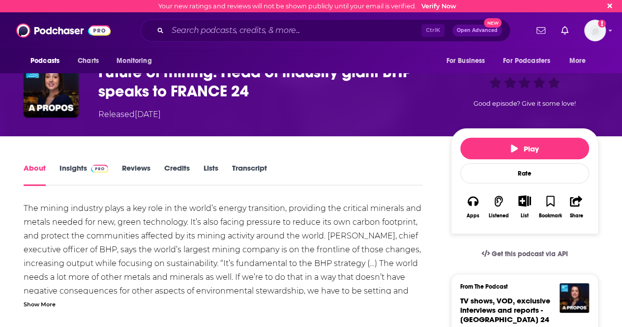
scroll to position [59, 0]
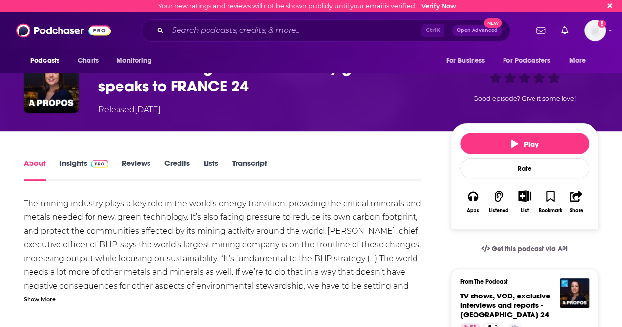
click at [47, 297] on div "Show More" at bounding box center [40, 298] width 32 height 9
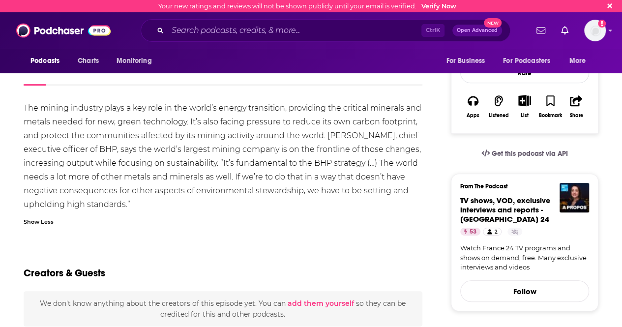
scroll to position [154, 0]
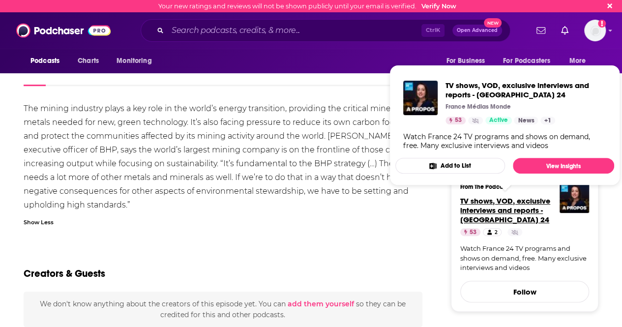
click at [510, 203] on span "TV shows, VOD, exclusive interviews and reports - [GEOGRAPHIC_DATA] 24" at bounding box center [506, 210] width 90 height 28
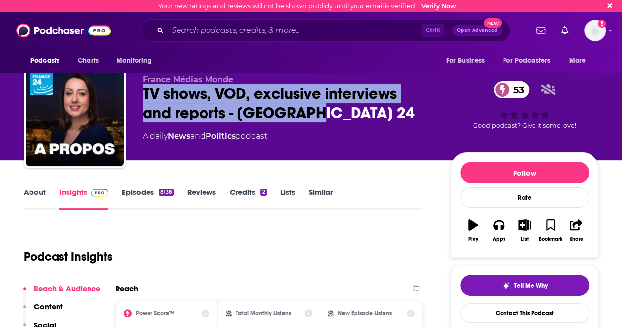
drag, startPoint x: 144, startPoint y: 89, endPoint x: 320, endPoint y: 114, distance: 177.9
click at [320, 114] on div "TV shows, VOD, exclusive interviews and reports - France 24 53" at bounding box center [289, 103] width 293 height 38
copy h2 "TV shows, VOD, exclusive interviews and reports - [GEOGRAPHIC_DATA] 24"
click at [42, 188] on link "About" at bounding box center [35, 198] width 22 height 23
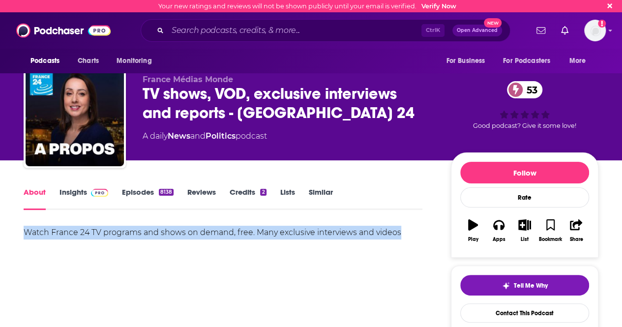
drag, startPoint x: 24, startPoint y: 234, endPoint x: 428, endPoint y: 241, distance: 404.0
drag, startPoint x: 380, startPoint y: 231, endPoint x: 254, endPoint y: 243, distance: 126.5
click at [254, 243] on div "Watch France 24 TV programs and shows on demand, free. Many exclusive interview…" at bounding box center [223, 260] width 399 height 69
click at [228, 248] on div "Watch France 24 TV programs and shows on demand, free. Many exclusive interview…" at bounding box center [223, 260] width 399 height 69
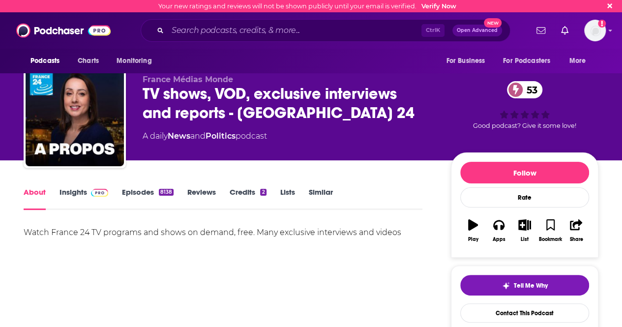
click at [228, 248] on div "Watch France 24 TV programs and shows on demand, free. Many exclusive interview…" at bounding box center [223, 260] width 399 height 69
drag, startPoint x: 141, startPoint y: 134, endPoint x: 278, endPoint y: 133, distance: 136.8
click at [278, 133] on div "France Médias Monde TV shows, VOD, exclusive interviews and reports - France 24…" at bounding box center [311, 119] width 575 height 106
copy div "A daily News and Politics podcast"
click at [76, 188] on link "Insights" at bounding box center [84, 198] width 49 height 23
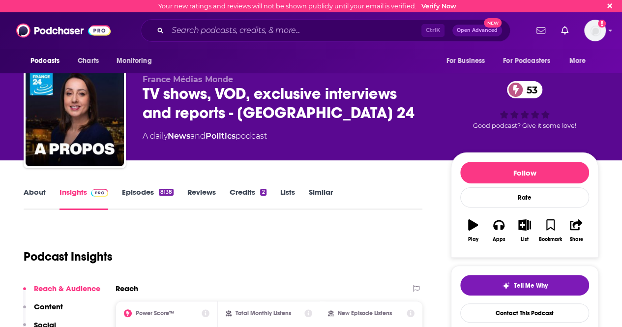
scroll to position [141, 0]
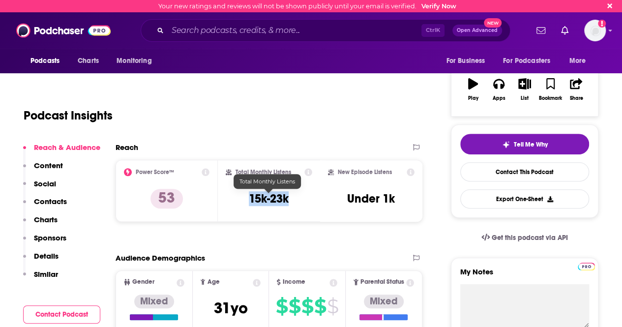
drag, startPoint x: 249, startPoint y: 199, endPoint x: 291, endPoint y: 201, distance: 41.9
click at [291, 201] on div "Total Monthly Listens 15k-23k" at bounding box center [269, 190] width 87 height 45
copy h3 "15k-23k"
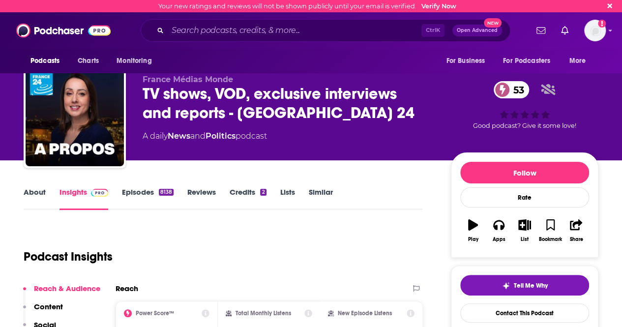
scroll to position [129, 0]
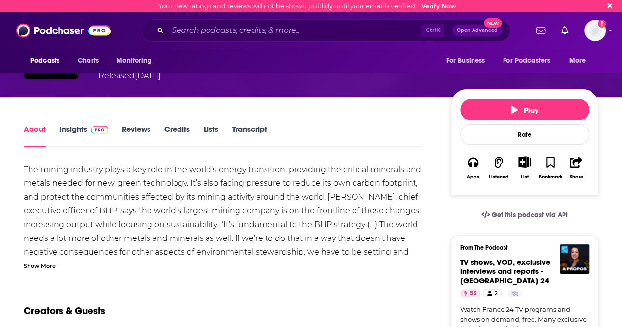
scroll to position [93, 0]
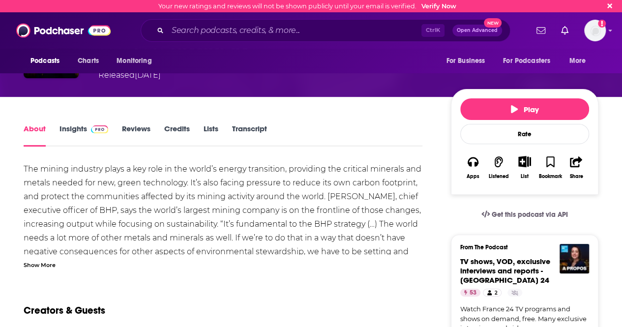
click at [47, 260] on div "Show More" at bounding box center [40, 264] width 32 height 9
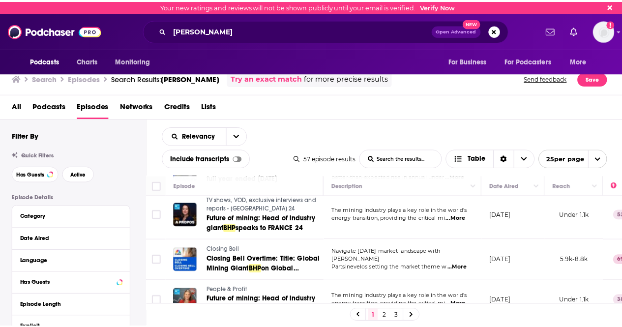
scroll to position [747, 0]
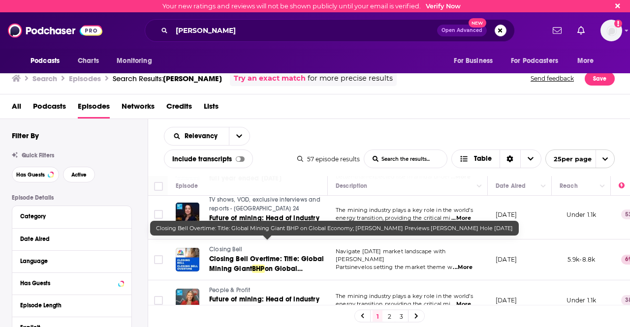
click at [277, 255] on span "Closing Bell Overtime: Title: Global Mining Giant" at bounding box center [266, 264] width 115 height 18
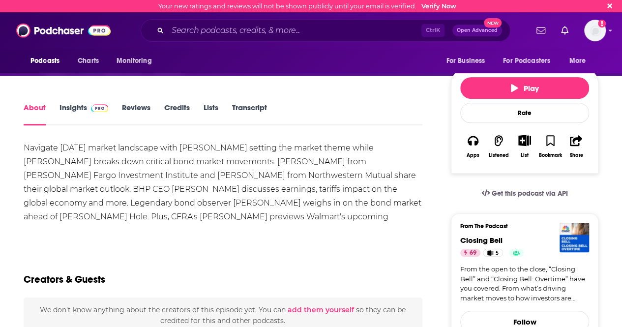
scroll to position [195, 0]
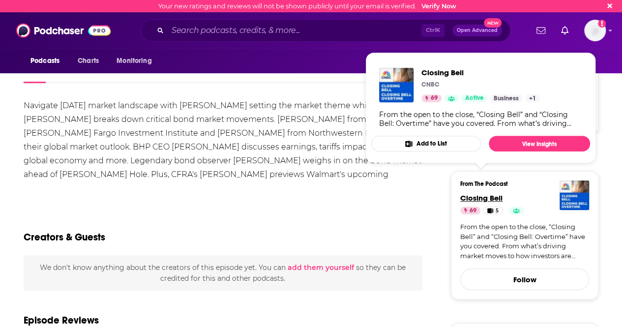
click at [491, 193] on span "Closing Bell" at bounding box center [482, 197] width 42 height 9
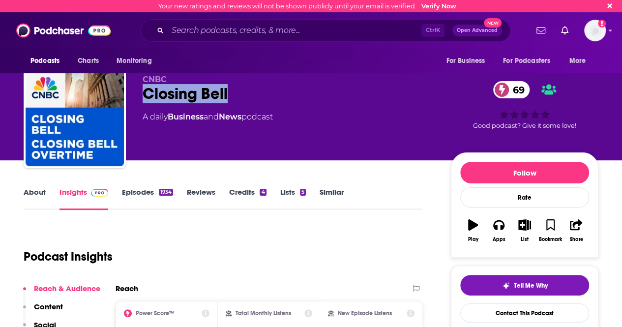
drag, startPoint x: 239, startPoint y: 96, endPoint x: 128, endPoint y: 94, distance: 110.2
click at [128, 94] on div "CNBC Closing Bell 69 A daily Business and News podcast 69 Good podcast? Give it…" at bounding box center [311, 119] width 575 height 106
copy h2 "Closing Bell"
click at [32, 194] on link "About" at bounding box center [35, 198] width 22 height 23
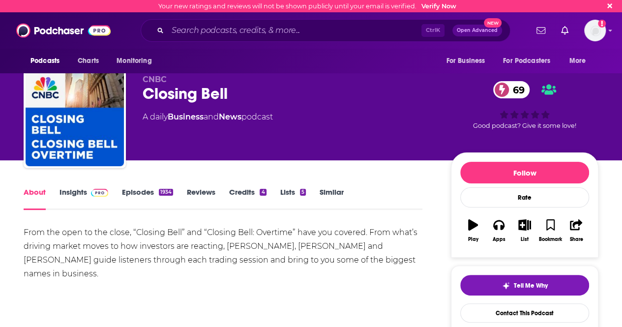
click at [32, 194] on link "About" at bounding box center [35, 198] width 22 height 23
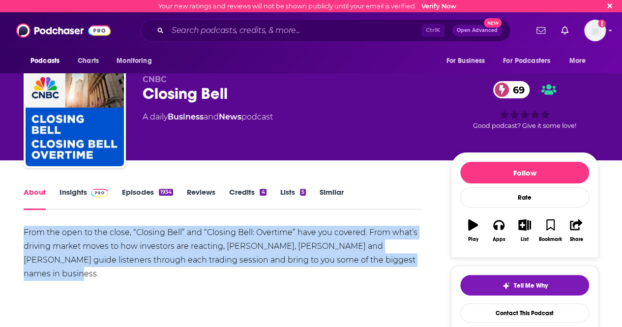
drag, startPoint x: 419, startPoint y: 260, endPoint x: 3, endPoint y: 231, distance: 417.3
copy div "From the open to the close, “Closing Bell” and “Closing Bell: Overtime” have yo…"
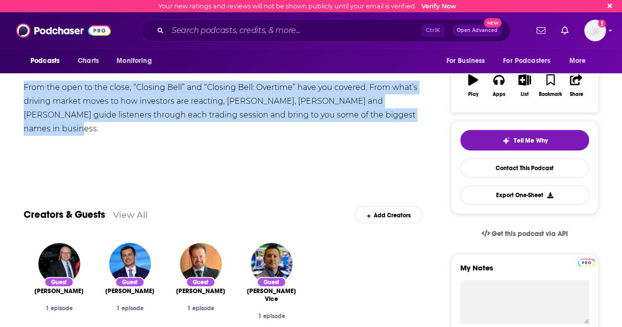
scroll to position [42, 0]
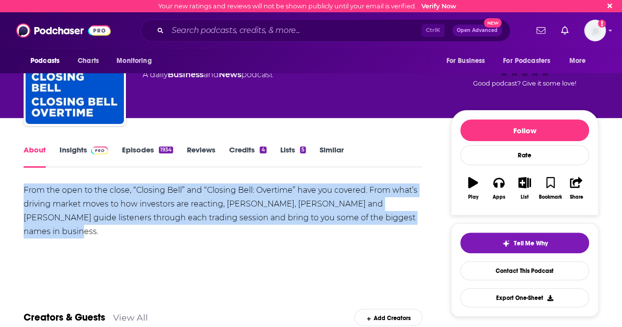
click at [71, 150] on link "Insights" at bounding box center [84, 156] width 49 height 23
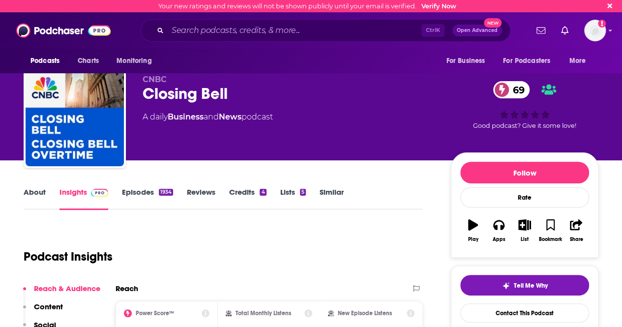
scroll to position [107, 0]
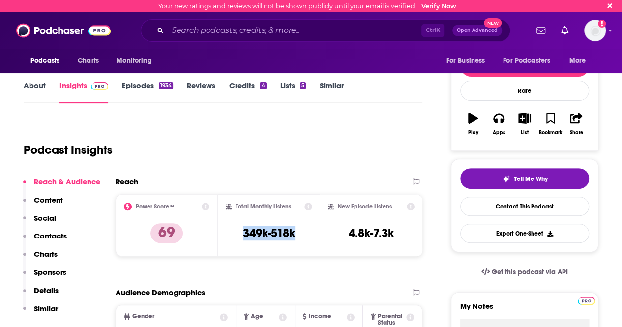
drag, startPoint x: 240, startPoint y: 235, endPoint x: 302, endPoint y: 232, distance: 62.6
click at [302, 232] on div "Total Monthly Listens 349k-518k" at bounding box center [269, 225] width 87 height 45
copy h3 "349k-518k"
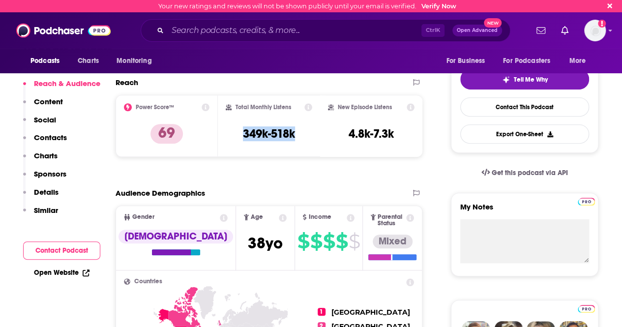
scroll to position [227, 0]
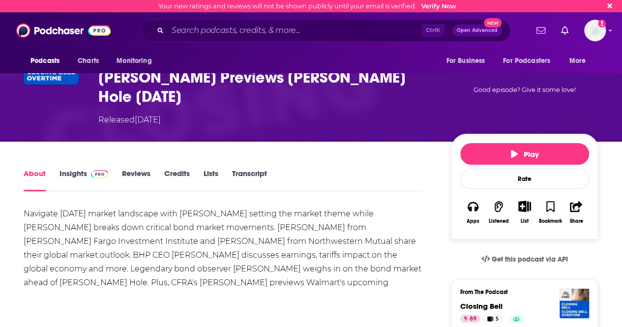
scroll to position [88, 0]
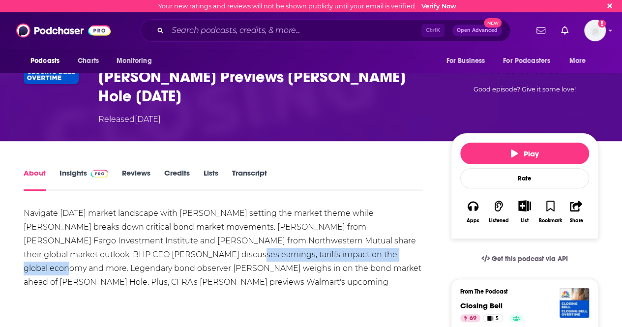
drag, startPoint x: 109, startPoint y: 236, endPoint x: 292, endPoint y: 237, distance: 183.0
click at [292, 237] on div "Navigate today's market landscape with Kristina Partsinevelos setting the marke…" at bounding box center [223, 255] width 399 height 96
copy div "earnings, tariffs impact on the global economy"
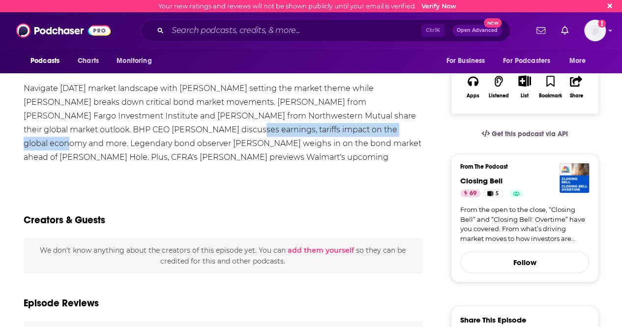
scroll to position [280, 0]
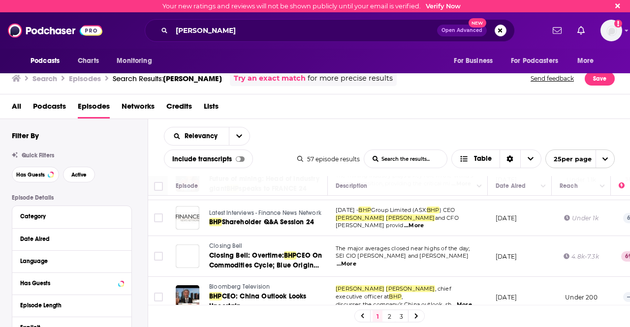
scroll to position [905, 0]
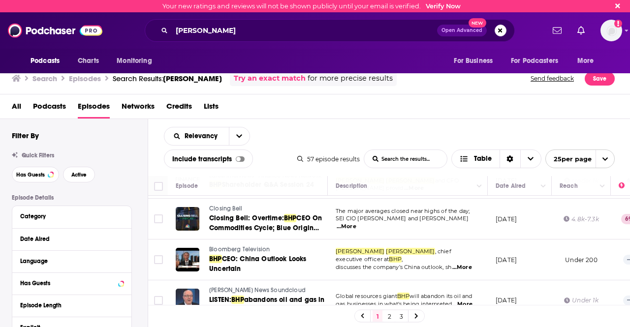
drag, startPoint x: 416, startPoint y: 318, endPoint x: 308, endPoint y: 177, distance: 177.9
click at [416, 318] on icon at bounding box center [416, 316] width 4 height 6
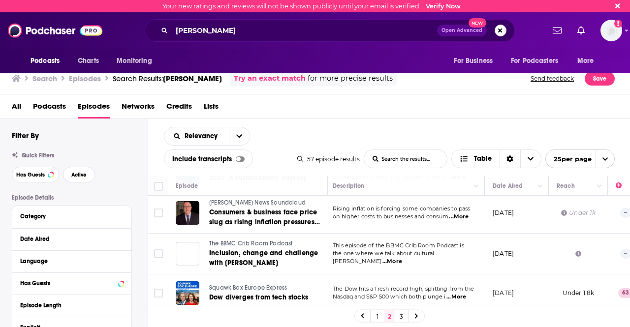
scroll to position [897, 3]
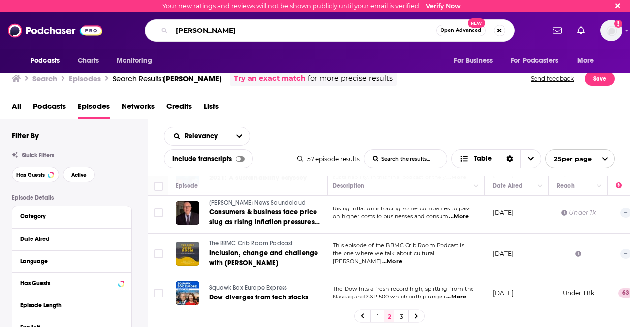
drag, startPoint x: 254, startPoint y: 32, endPoint x: 157, endPoint y: 31, distance: 96.9
click at [157, 31] on div "mike henry bhp Open Advanced New" at bounding box center [330, 30] width 370 height 23
paste input "Bonnafé"
type input "Bonnafé"
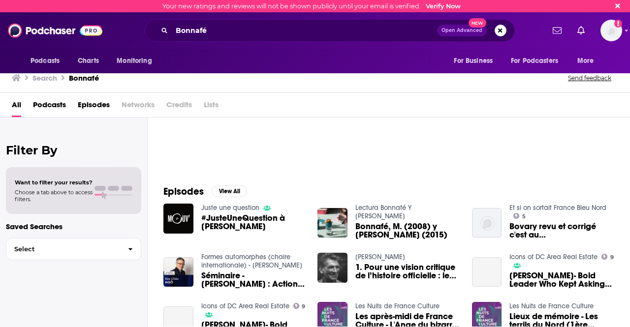
scroll to position [82, 0]
